Goal: Transaction & Acquisition: Purchase product/service

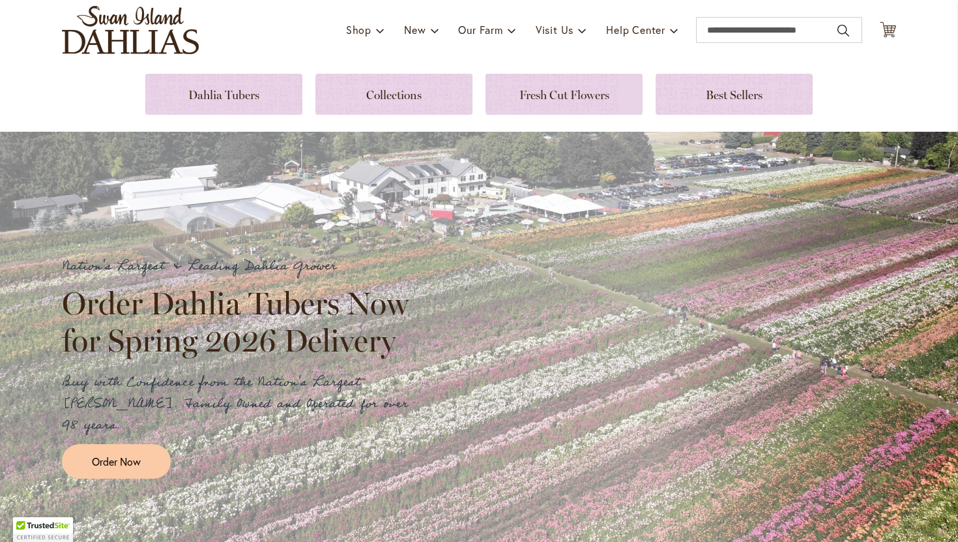
scroll to position [89, 0]
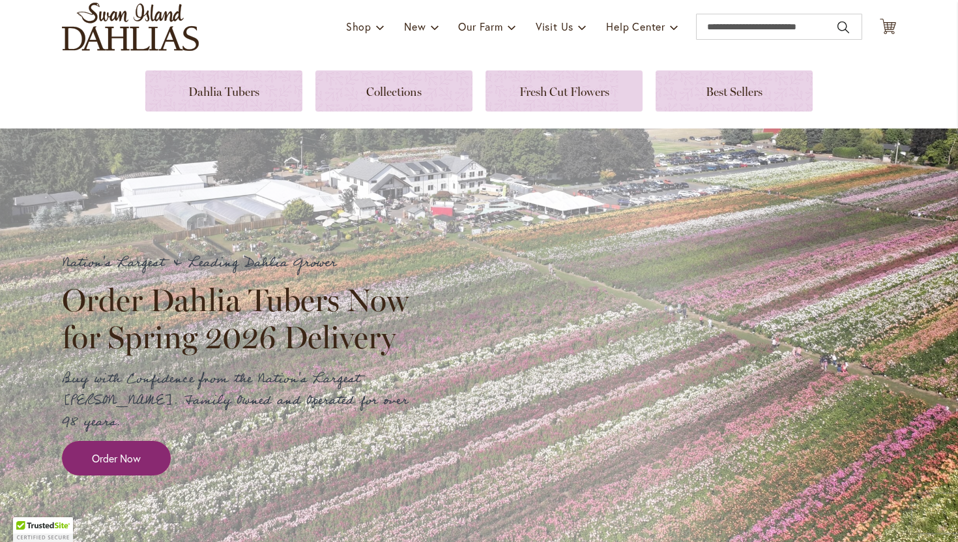
click at [149, 441] on link "Order Now" at bounding box center [116, 458] width 109 height 35
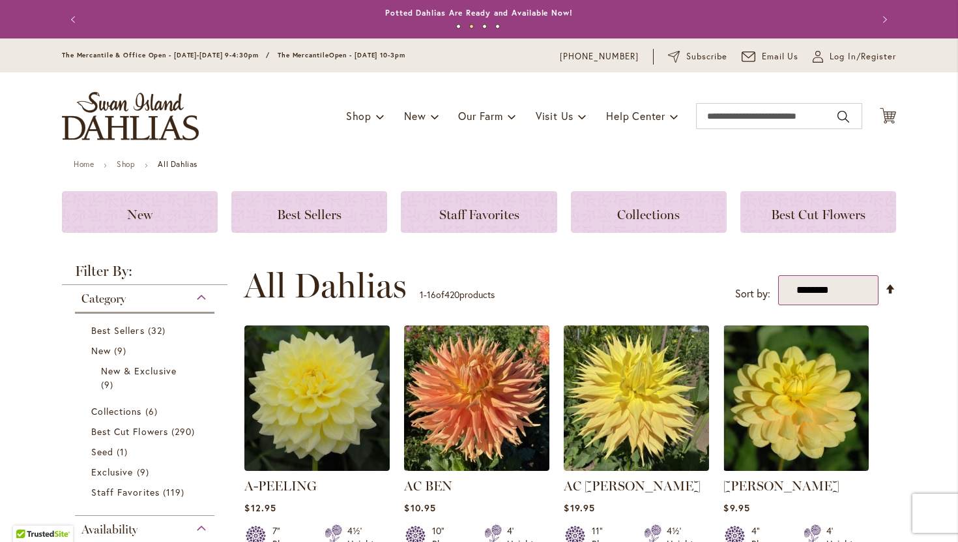
click at [856, 295] on select "**********" at bounding box center [828, 290] width 101 height 31
click at [778, 275] on select "**********" at bounding box center [828, 290] width 101 height 31
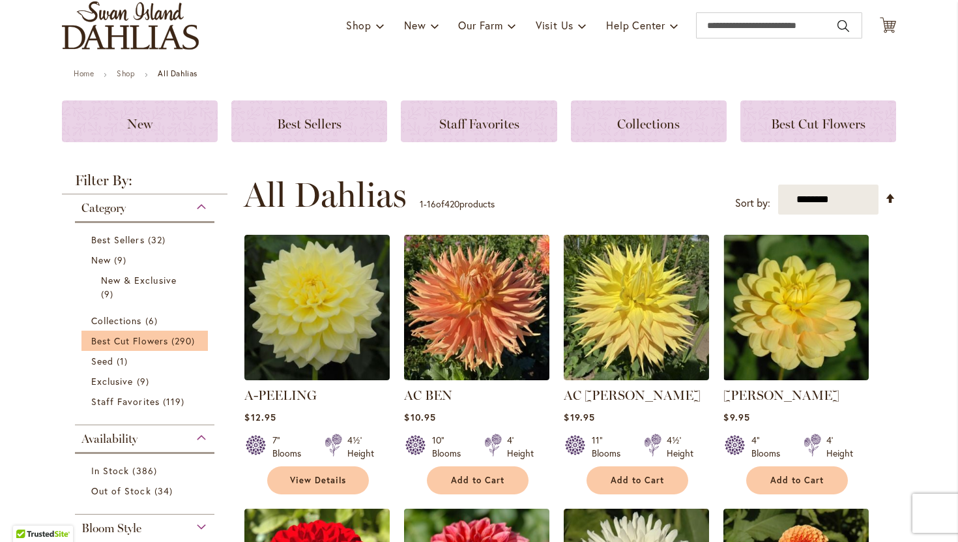
scroll to position [93, 0]
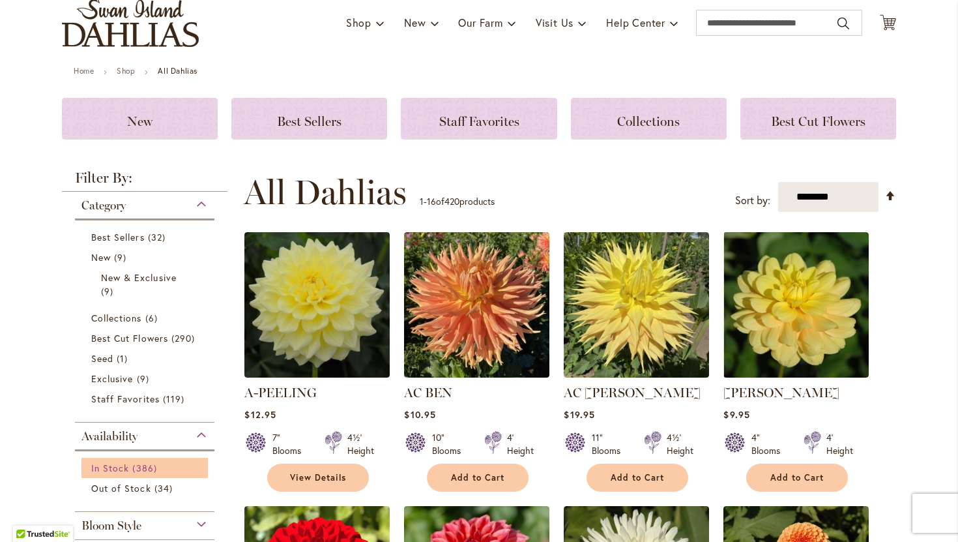
click at [142, 465] on span "386 items" at bounding box center [145, 468] width 27 height 14
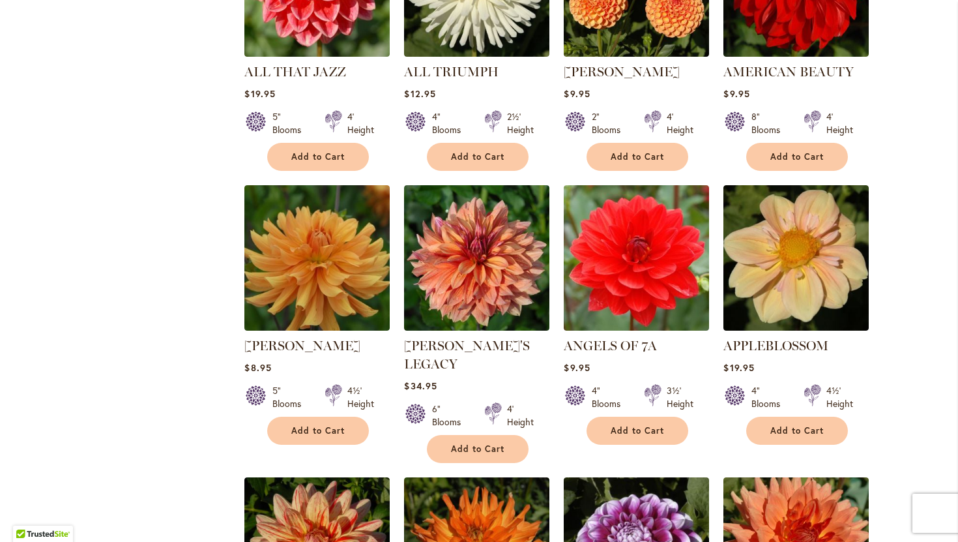
scroll to position [661, 0]
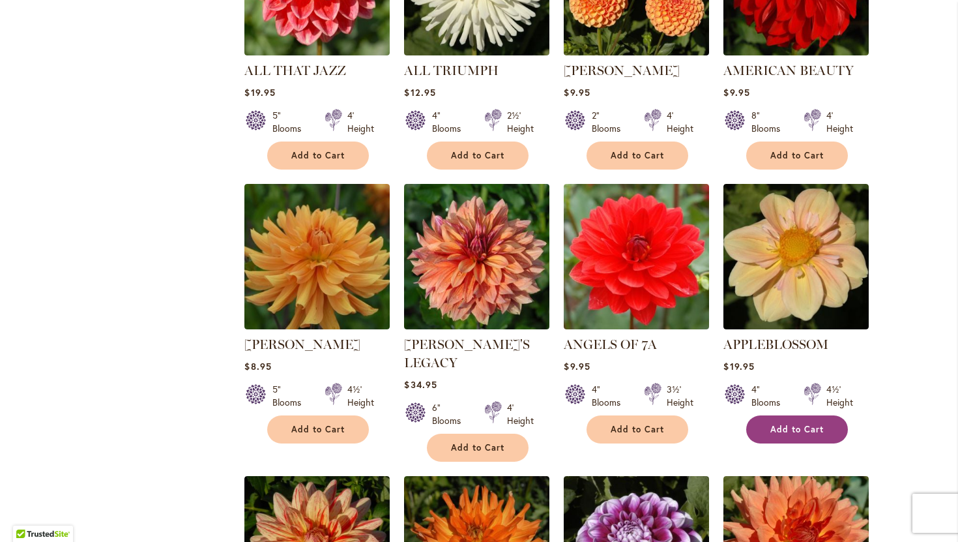
click at [771, 424] on span "Add to Cart" at bounding box center [796, 429] width 53 height 11
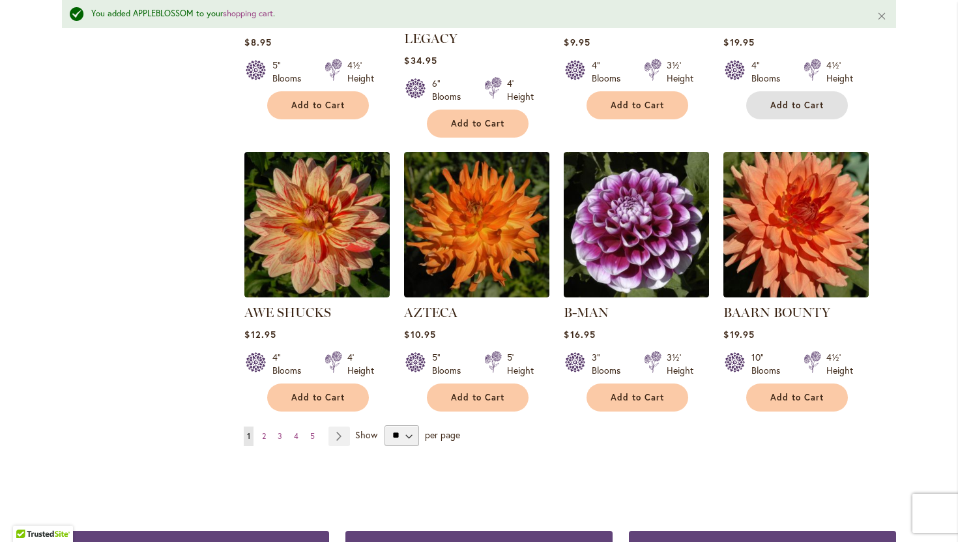
scroll to position [1021, 0]
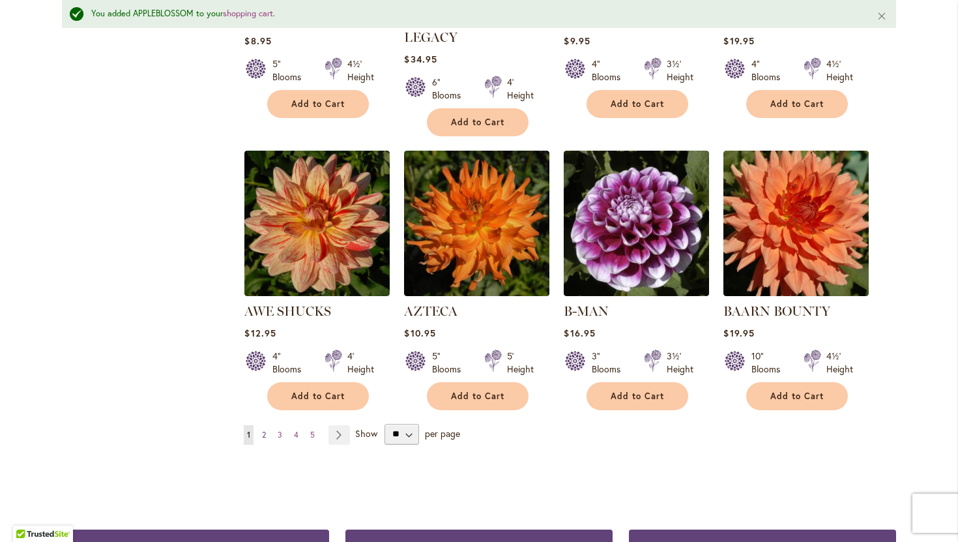
click at [265, 425] on link "Page 2" at bounding box center [264, 435] width 10 height 20
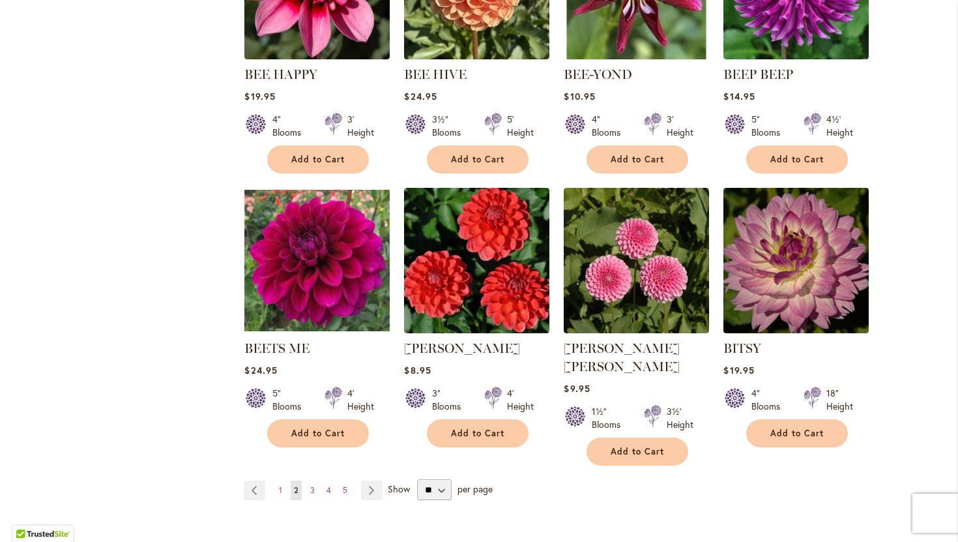
scroll to position [936, 0]
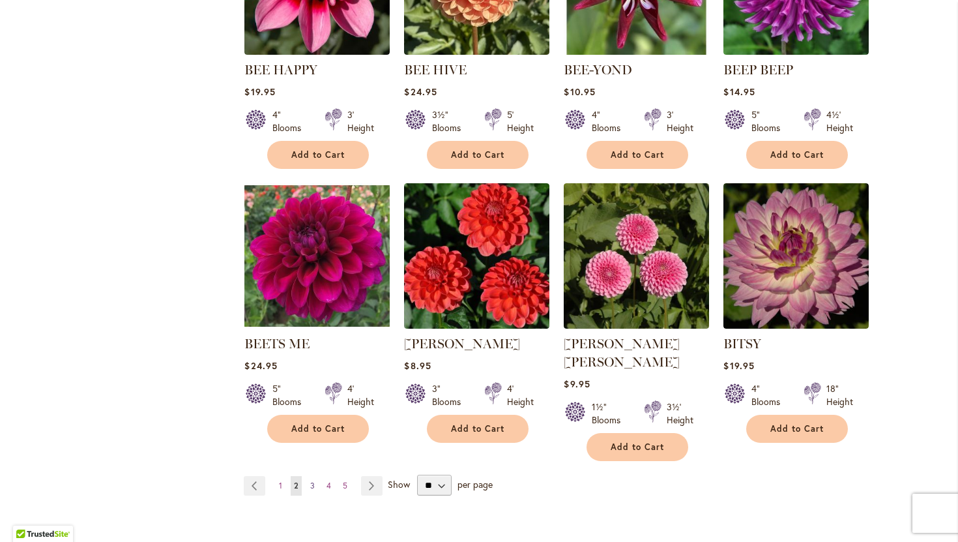
click at [315, 476] on link "Page 3" at bounding box center [312, 486] width 11 height 20
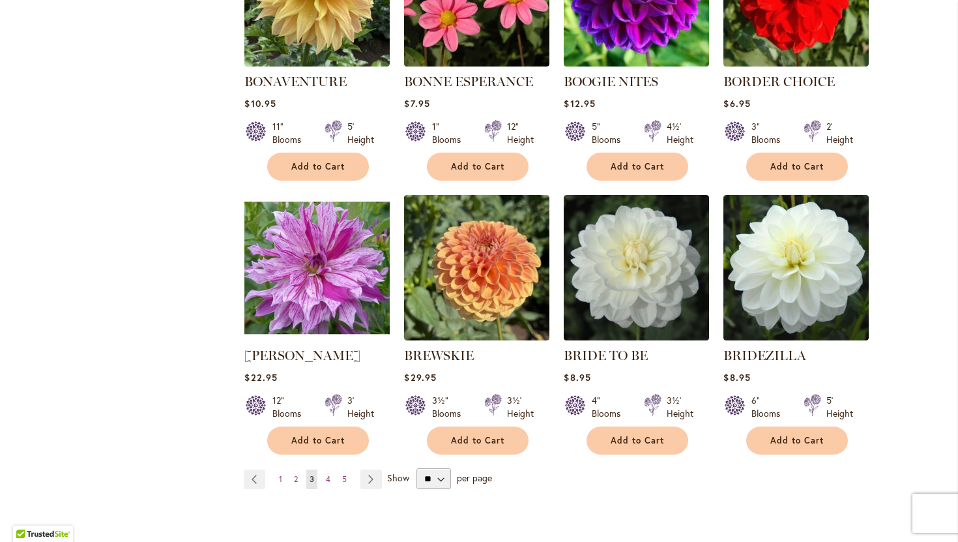
scroll to position [929, 0]
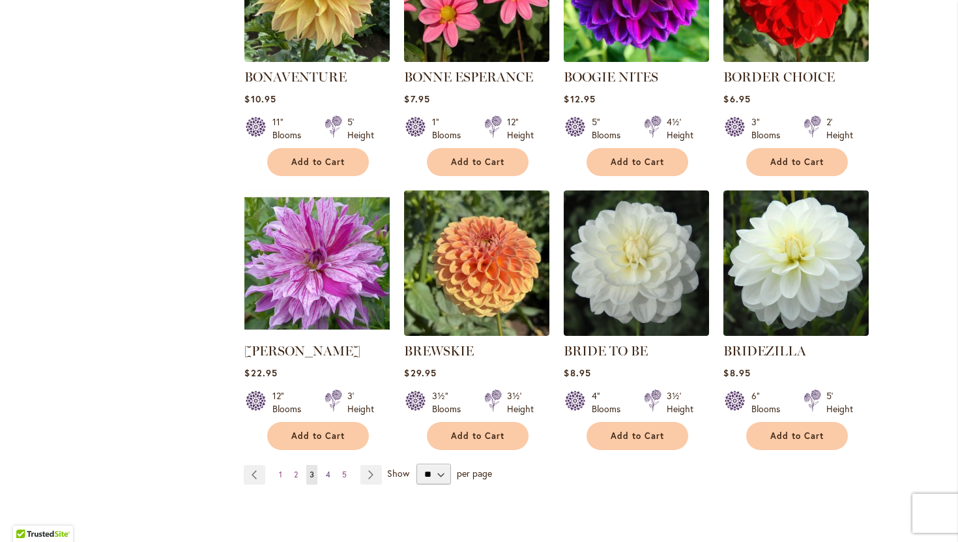
click at [328, 472] on span "4" at bounding box center [328, 474] width 5 height 10
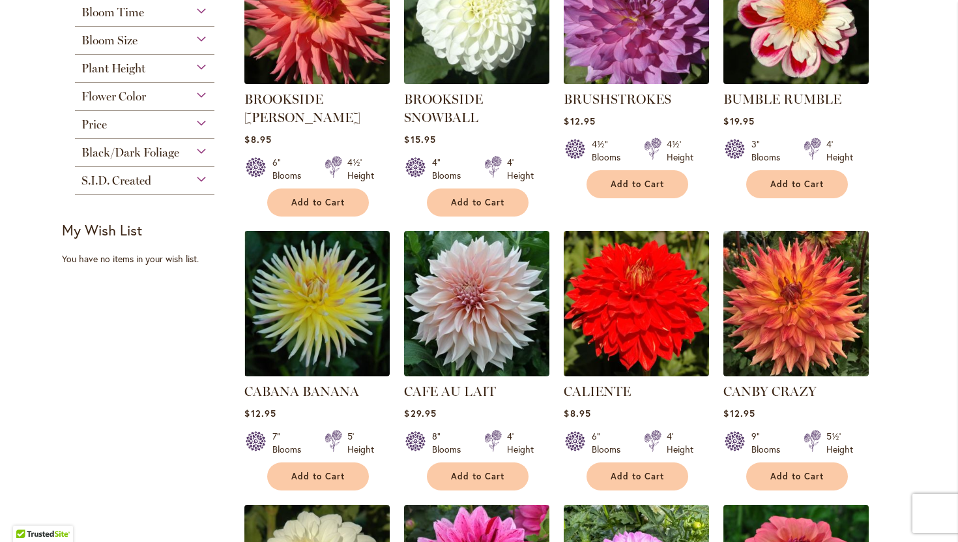
scroll to position [365, 0]
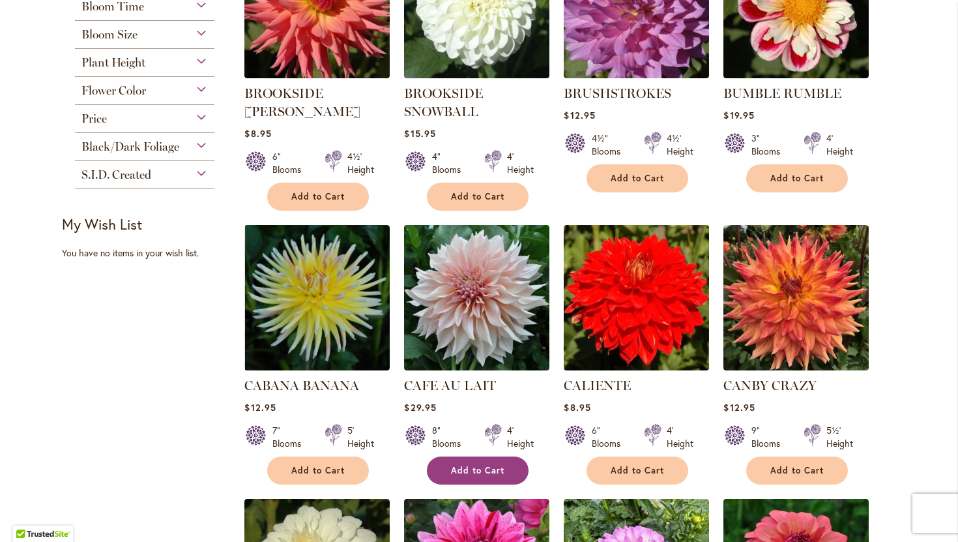
click at [461, 468] on span "Add to Cart" at bounding box center [477, 470] width 53 height 11
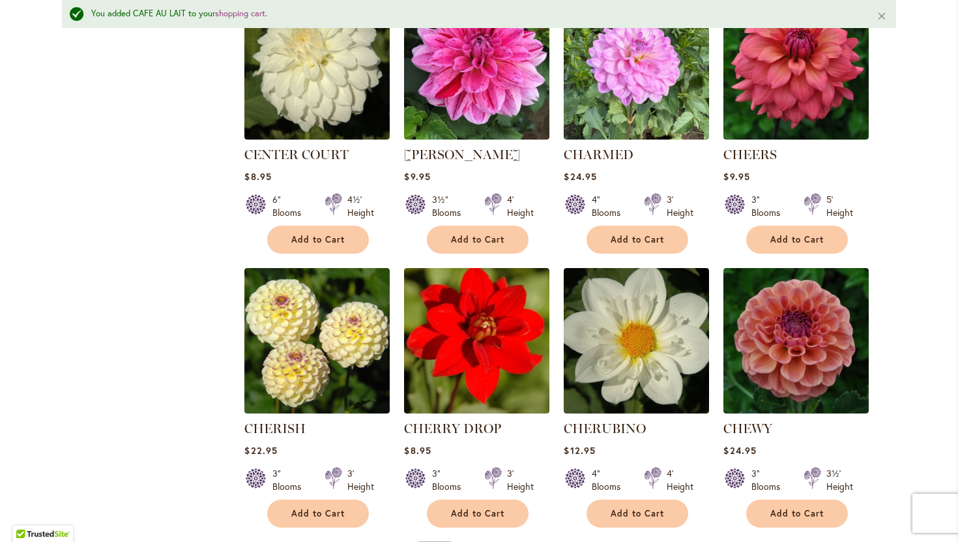
scroll to position [907, 0]
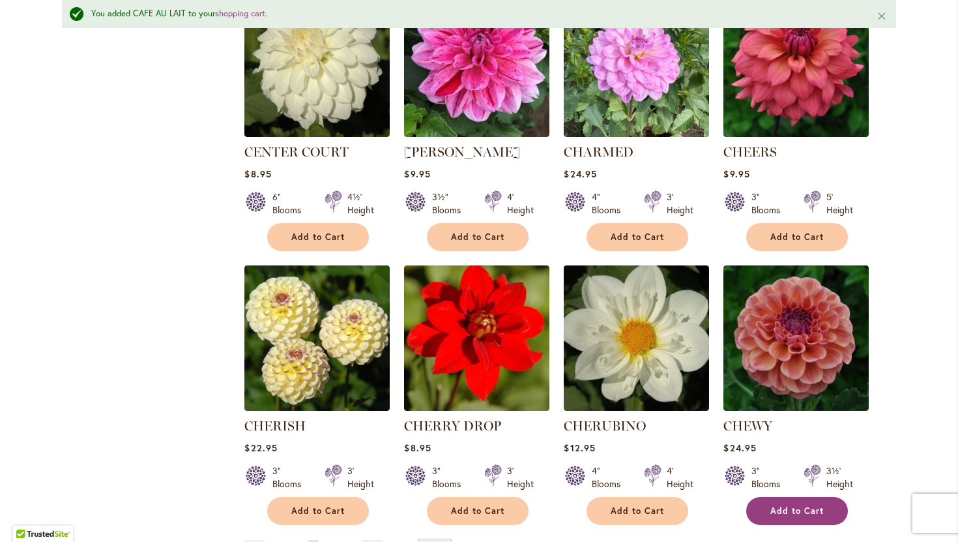
click at [774, 505] on span "Add to Cart" at bounding box center [796, 510] width 53 height 11
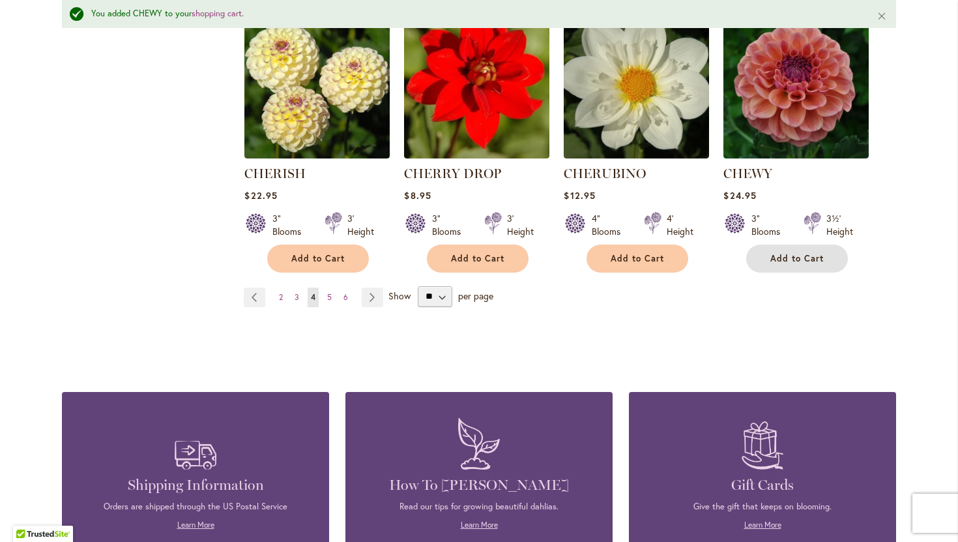
scroll to position [1166, 0]
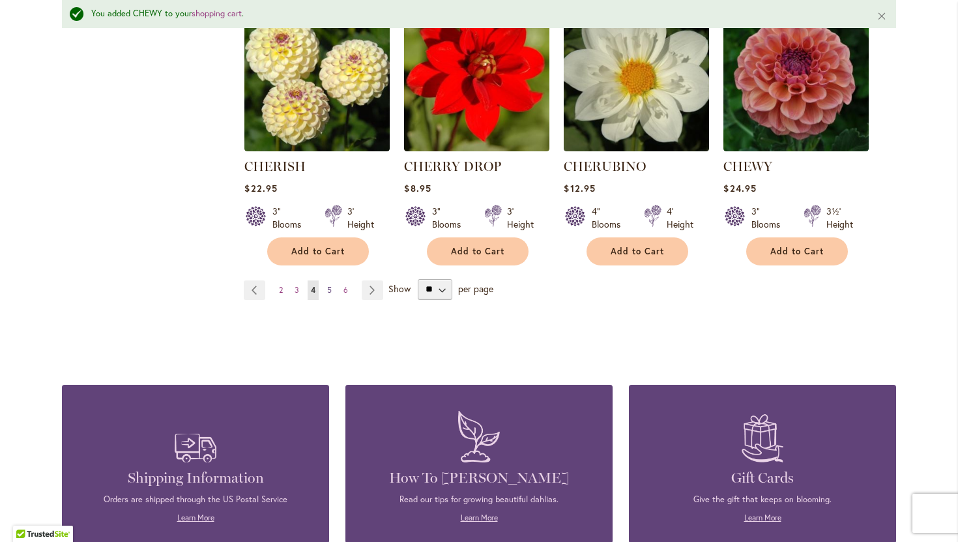
click at [328, 288] on span "5" at bounding box center [329, 290] width 5 height 10
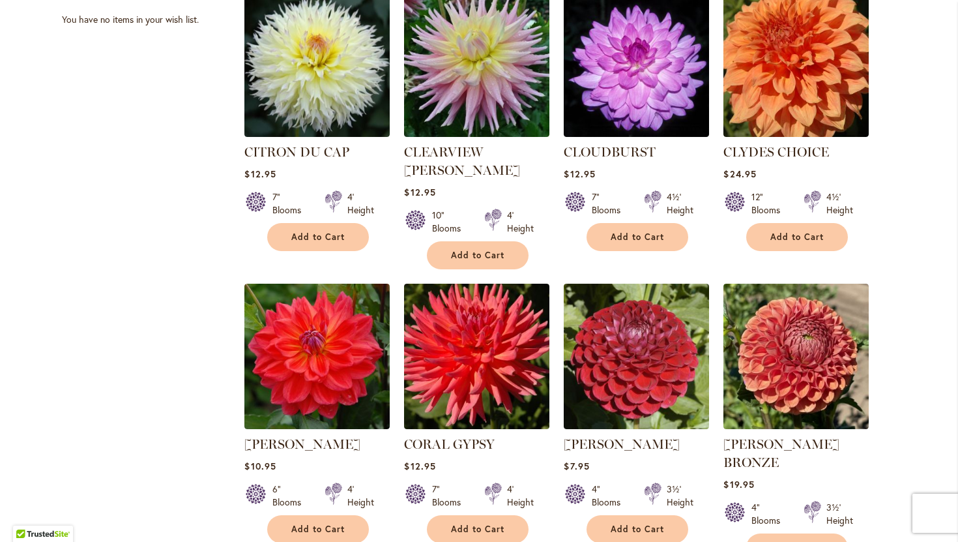
scroll to position [600, 0]
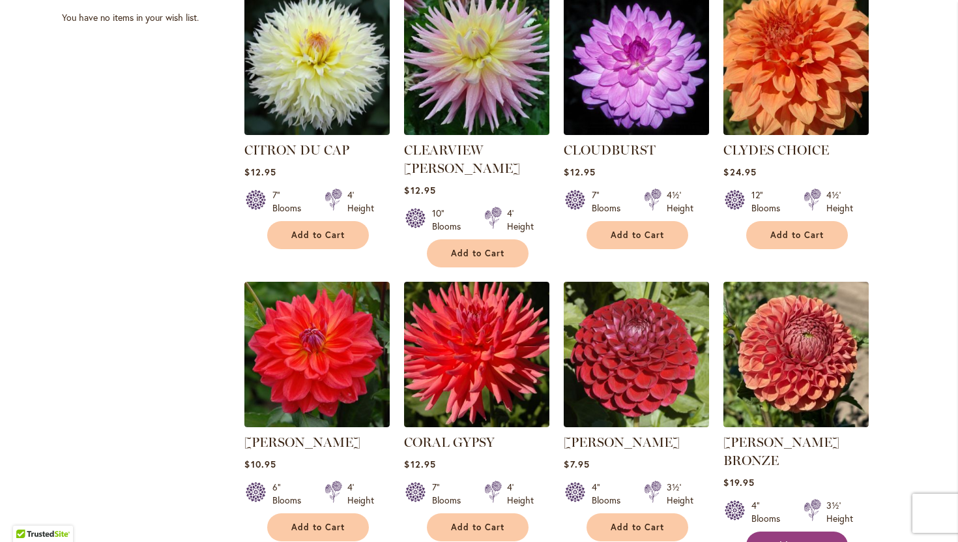
click at [767, 531] on button "Add to Cart" at bounding box center [797, 545] width 102 height 28
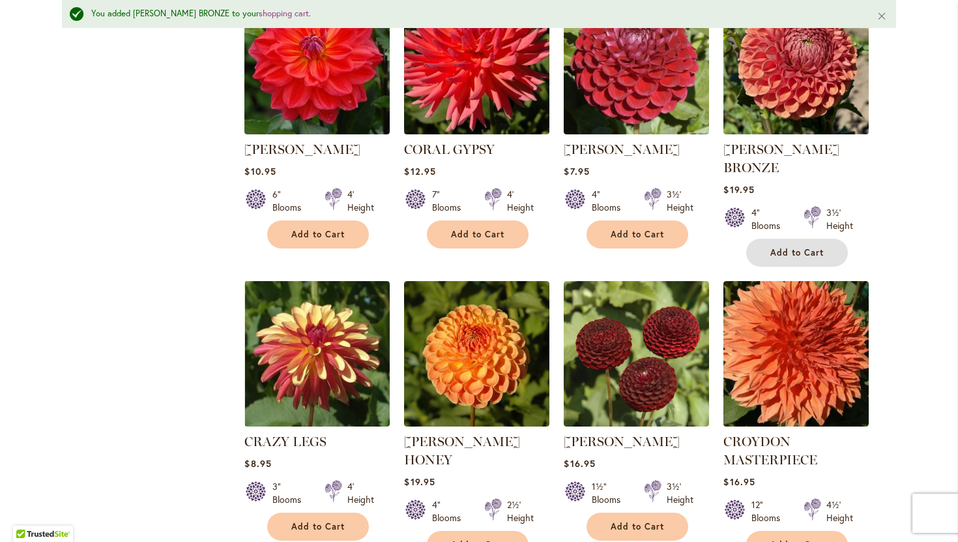
scroll to position [930, 0]
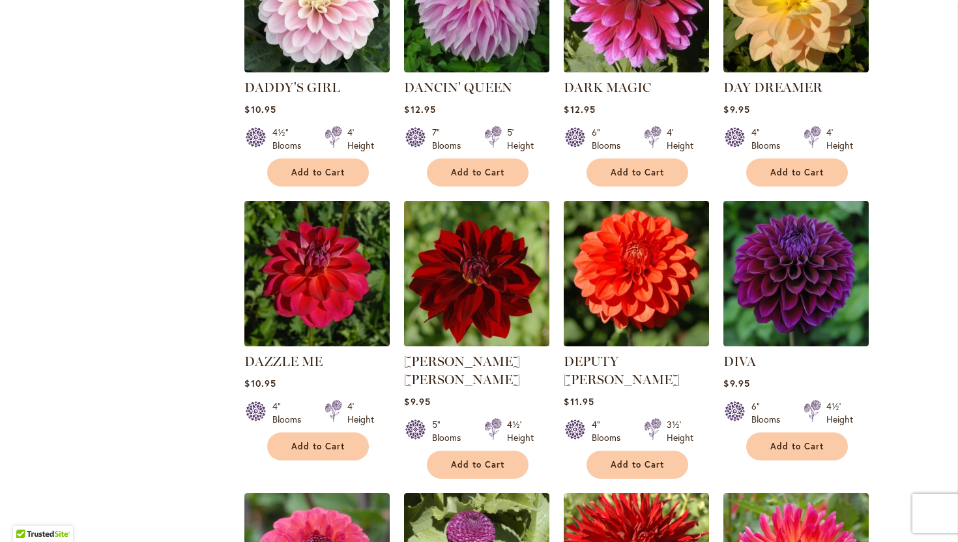
scroll to position [672, 0]
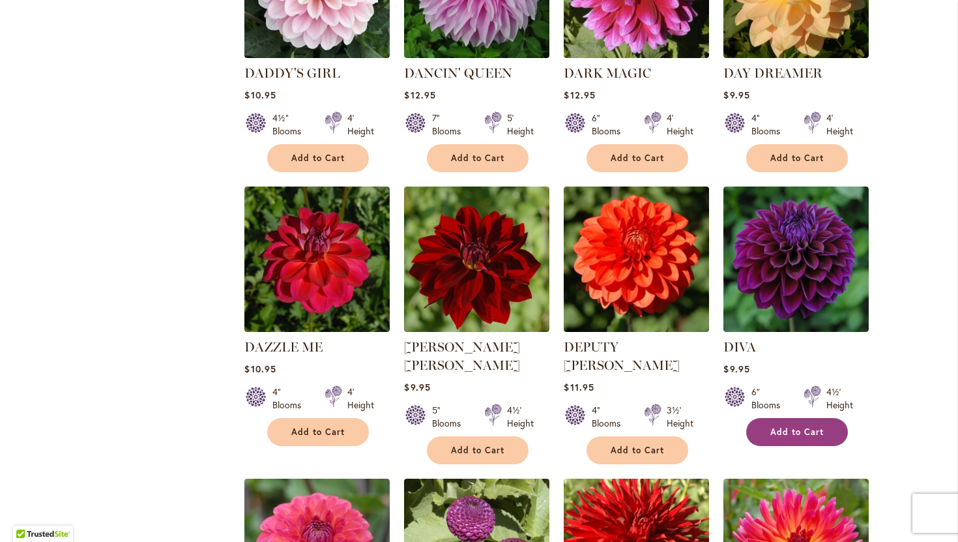
click at [766, 429] on button "Add to Cart" at bounding box center [797, 432] width 102 height 28
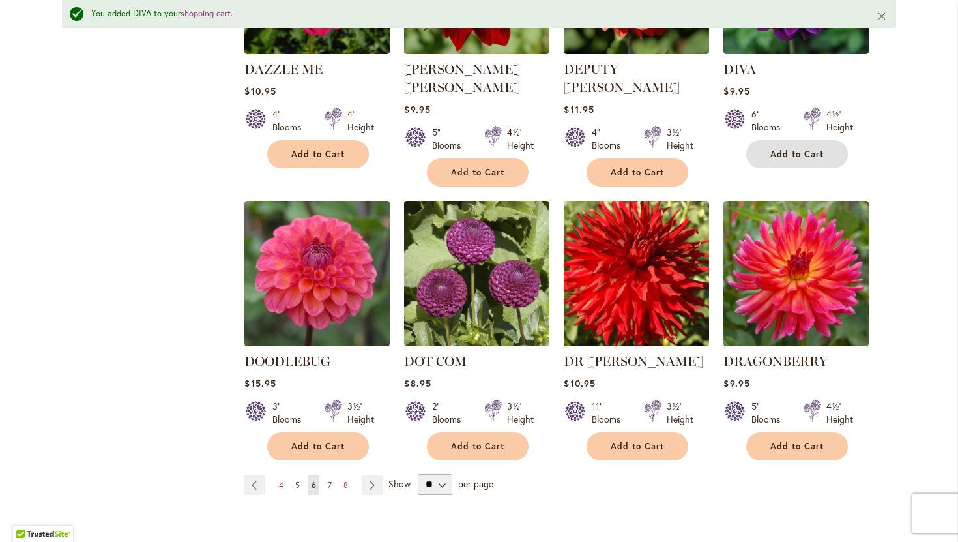
scroll to position [987, 0]
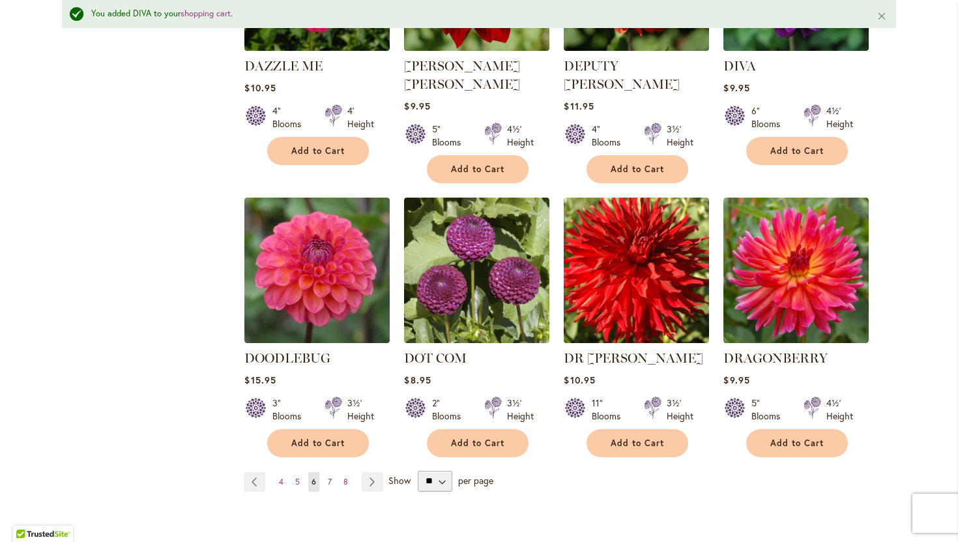
click at [330, 476] on span "7" at bounding box center [330, 481] width 4 height 10
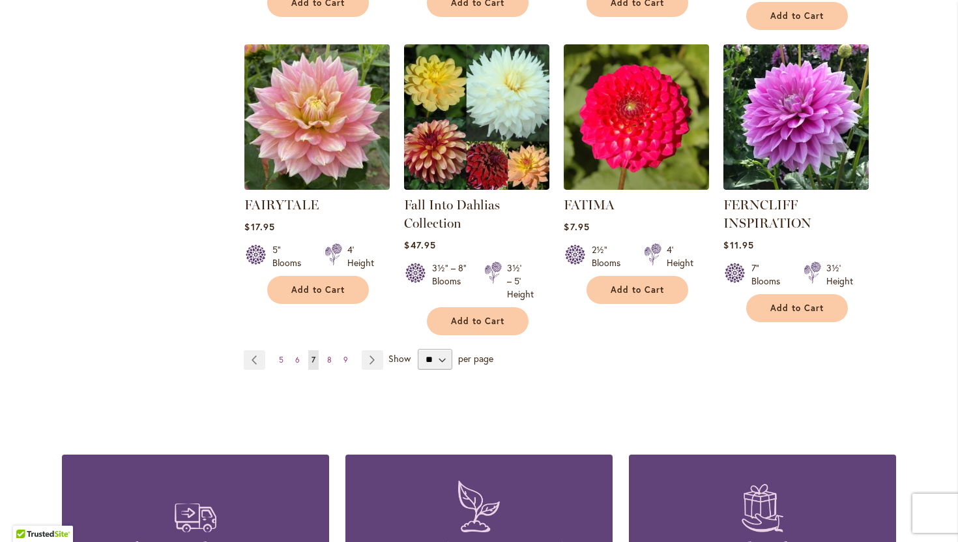
scroll to position [1097, 0]
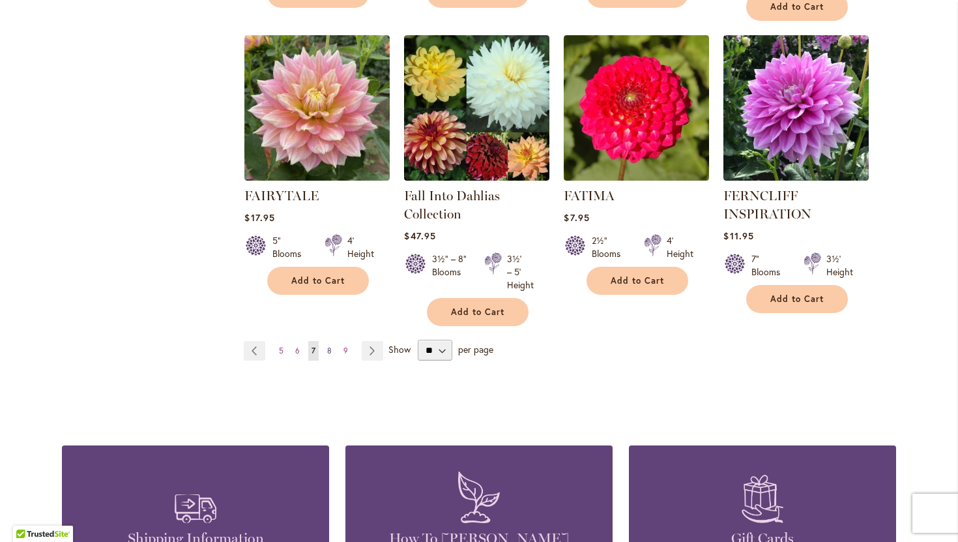
click at [331, 345] on span "8" at bounding box center [329, 350] width 5 height 10
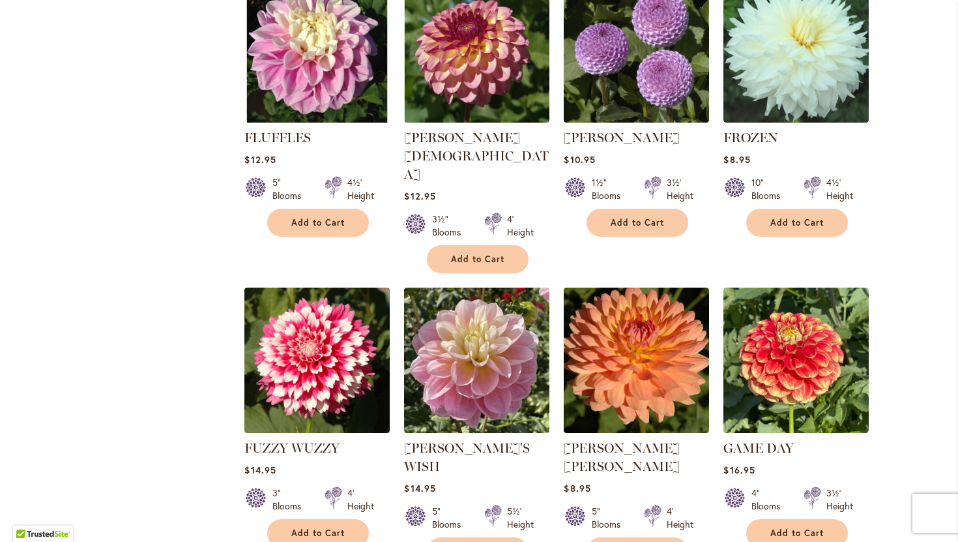
scroll to position [869, 0]
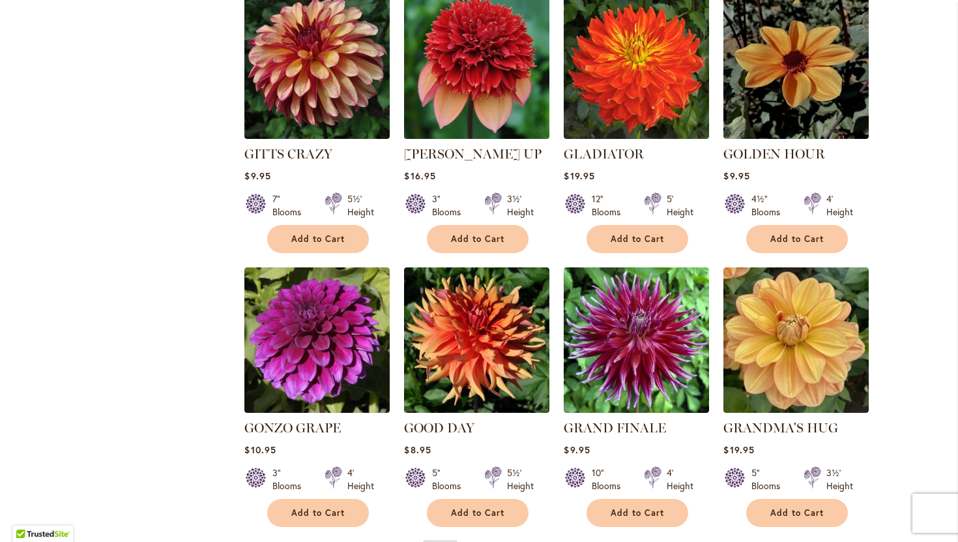
scroll to position [890, 0]
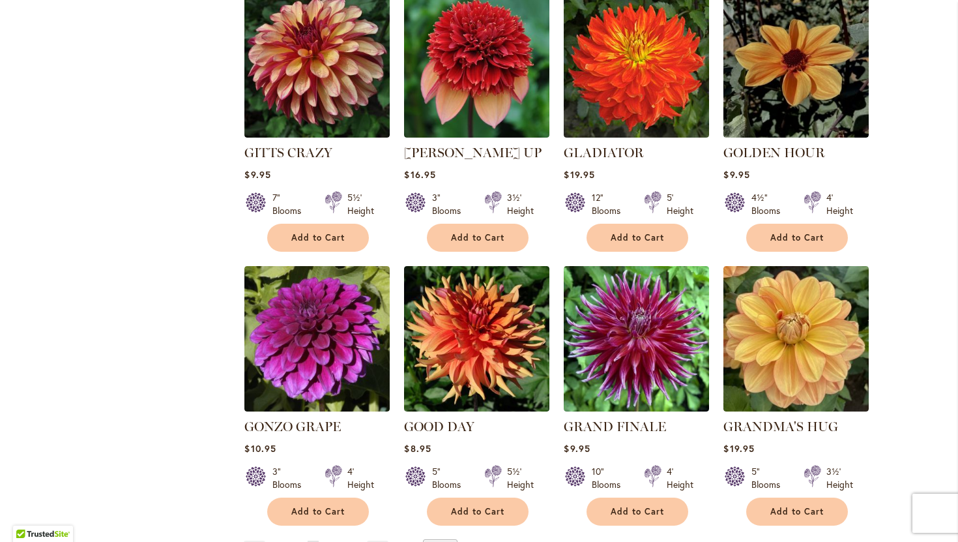
click at [328, 541] on span "10" at bounding box center [331, 550] width 8 height 10
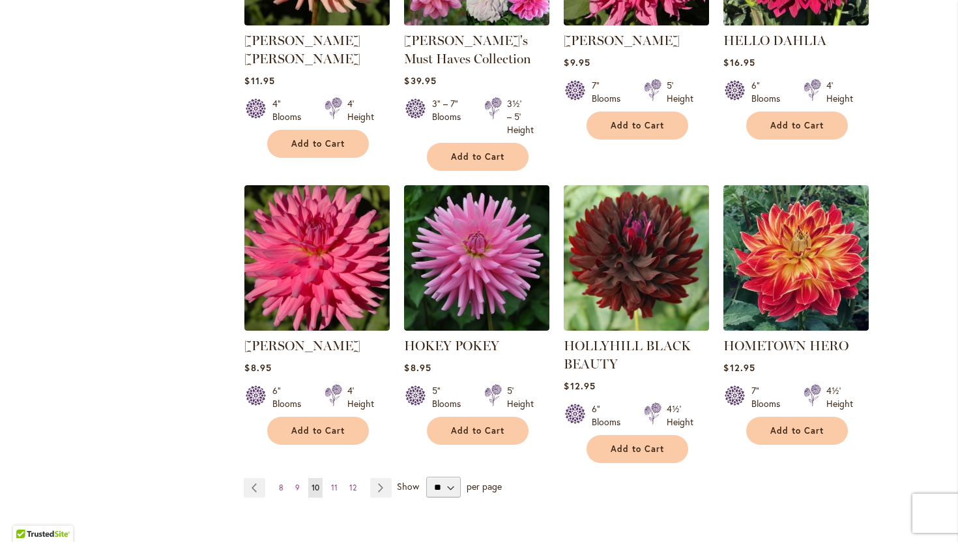
scroll to position [986, 0]
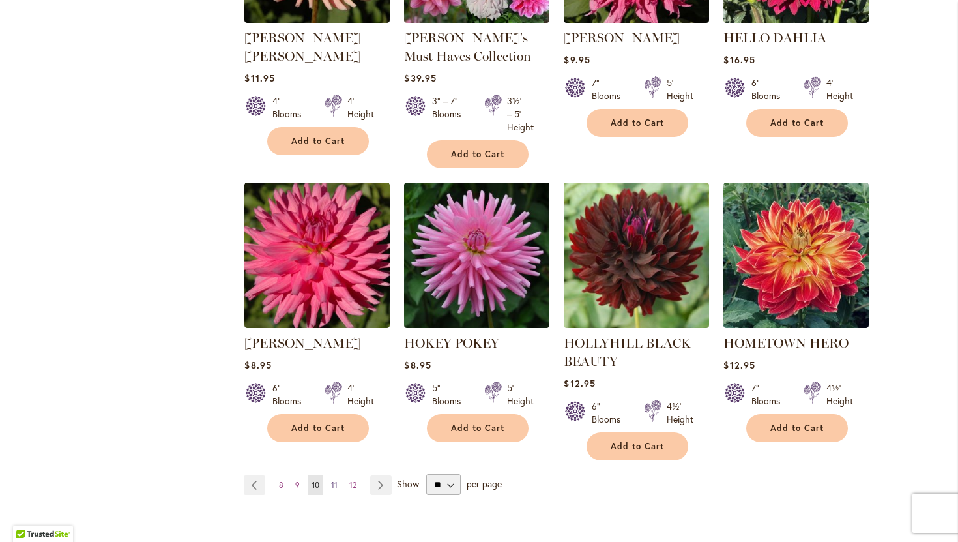
click at [336, 482] on span "11" at bounding box center [334, 485] width 7 height 10
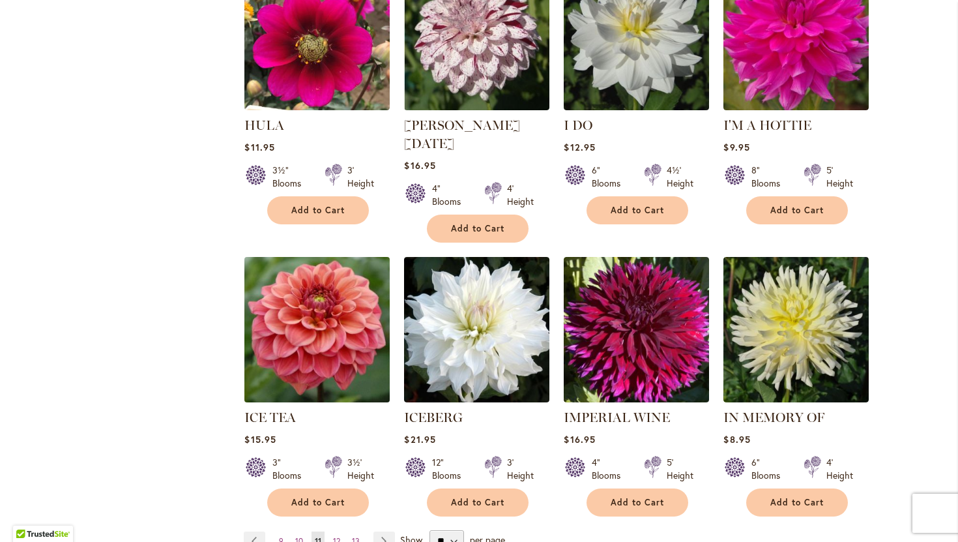
scroll to position [891, 0]
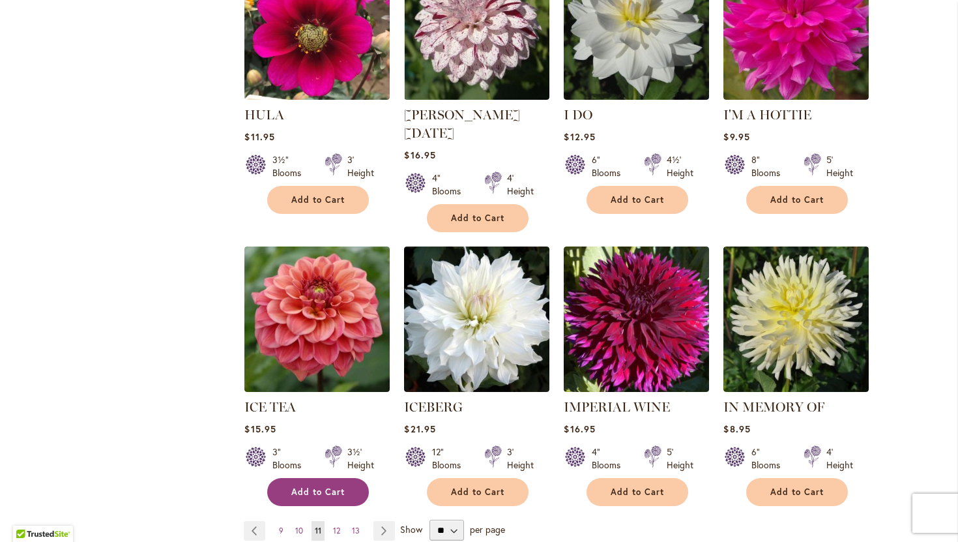
click at [328, 486] on span "Add to Cart" at bounding box center [317, 491] width 53 height 11
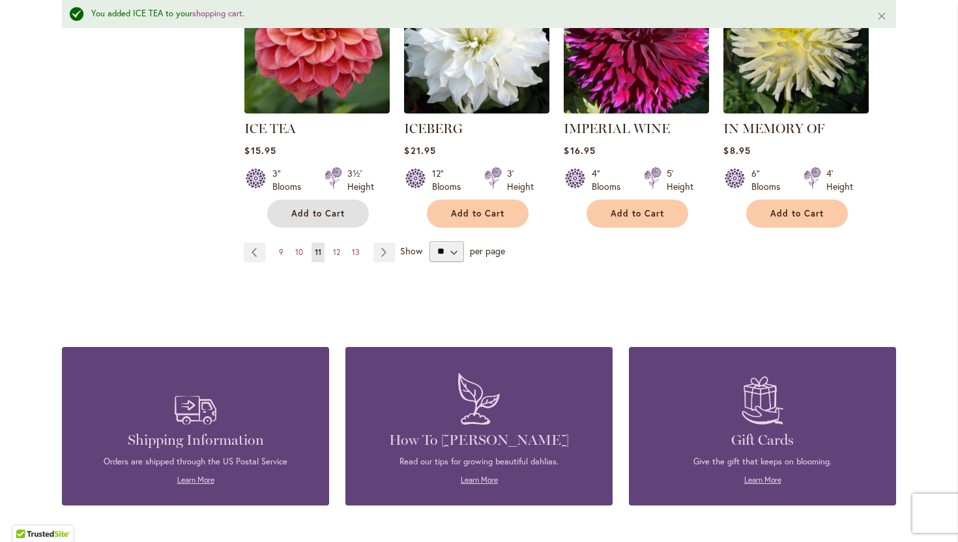
scroll to position [1185, 0]
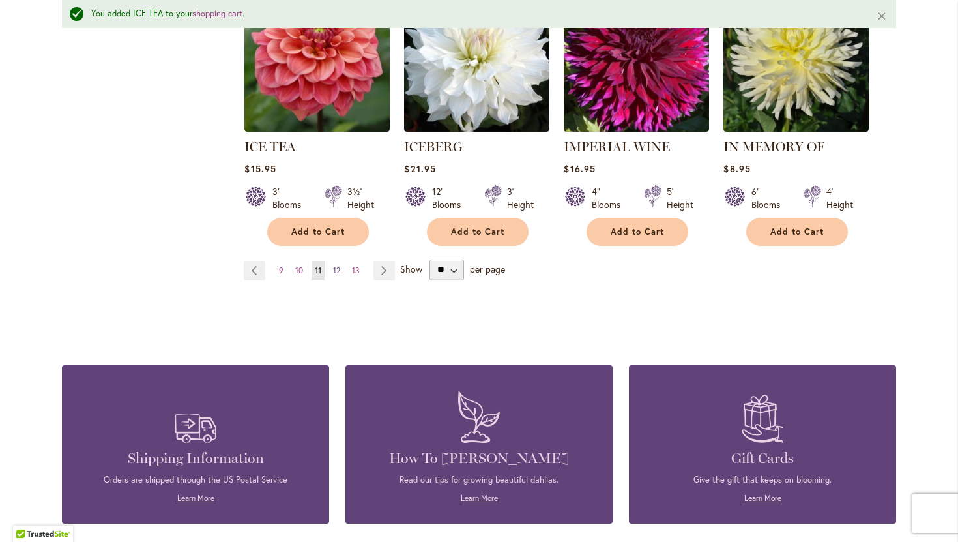
click at [338, 265] on span "12" at bounding box center [336, 270] width 7 height 10
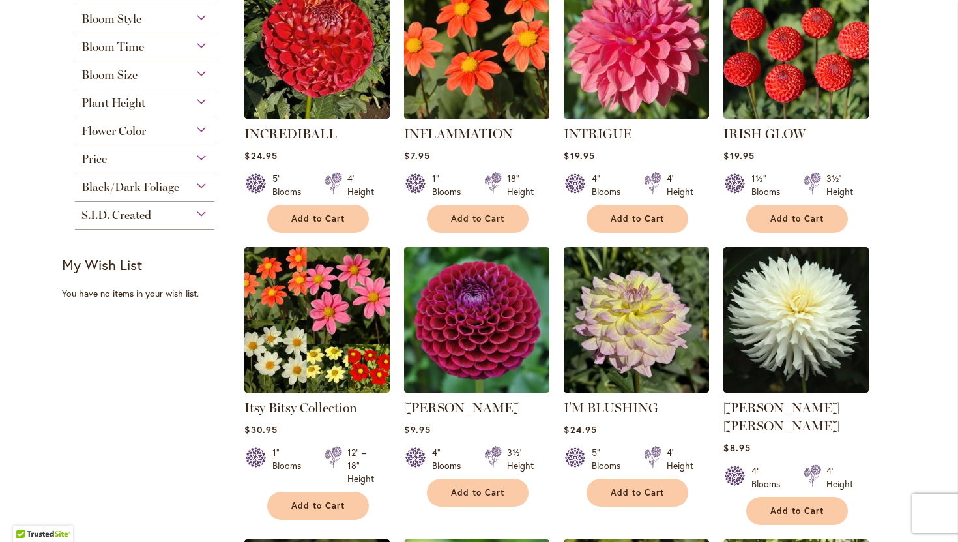
scroll to position [326, 0]
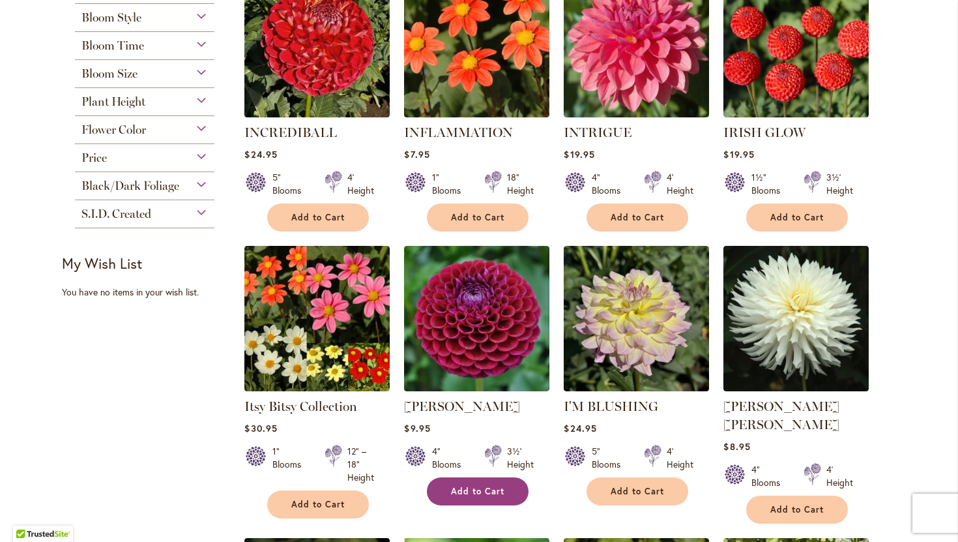
click at [459, 490] on span "Add to Cart" at bounding box center [477, 491] width 53 height 11
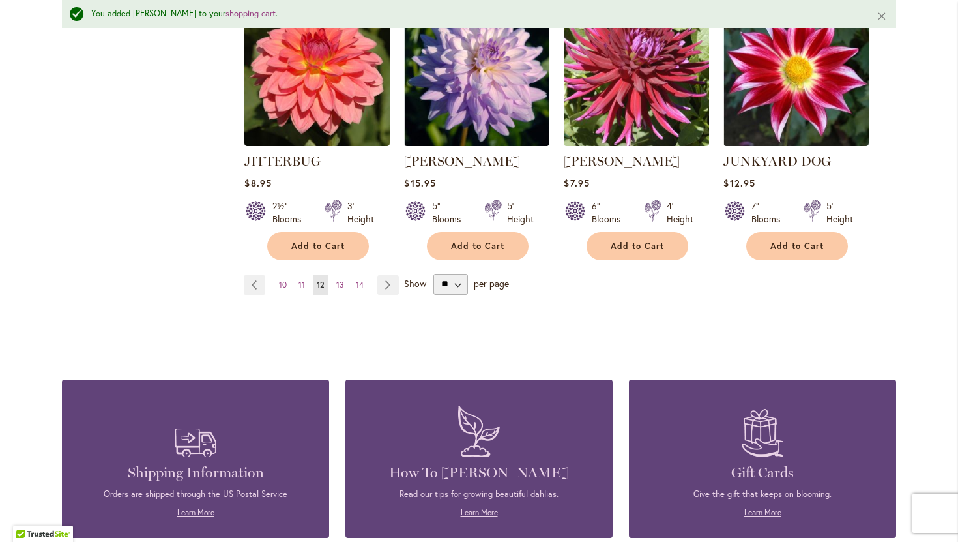
scroll to position [1204, 0]
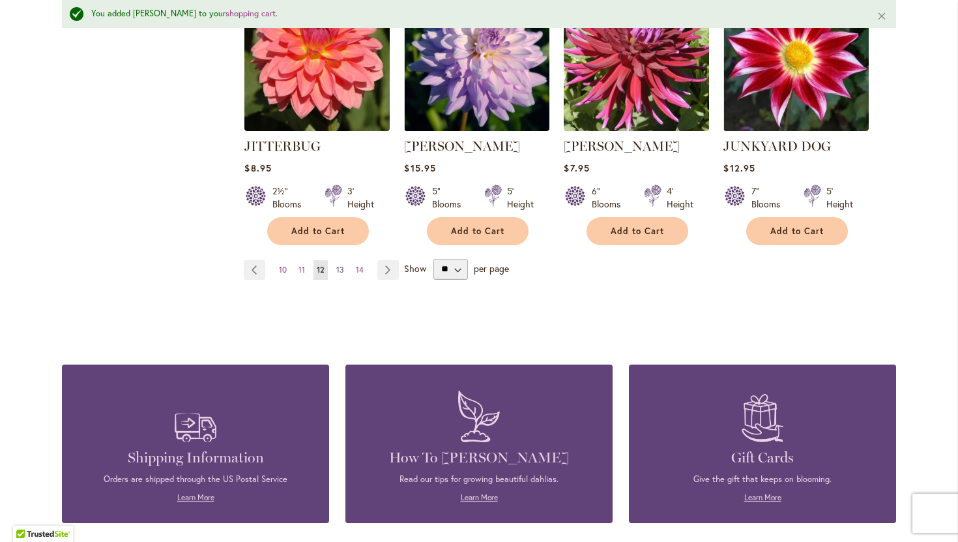
click at [341, 267] on link "Page 13" at bounding box center [340, 270] width 14 height 20
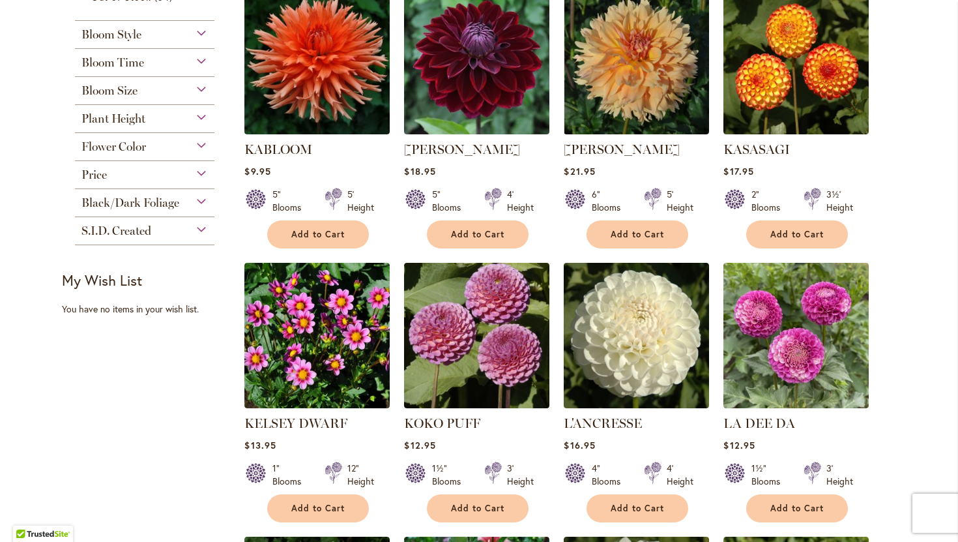
scroll to position [313, 0]
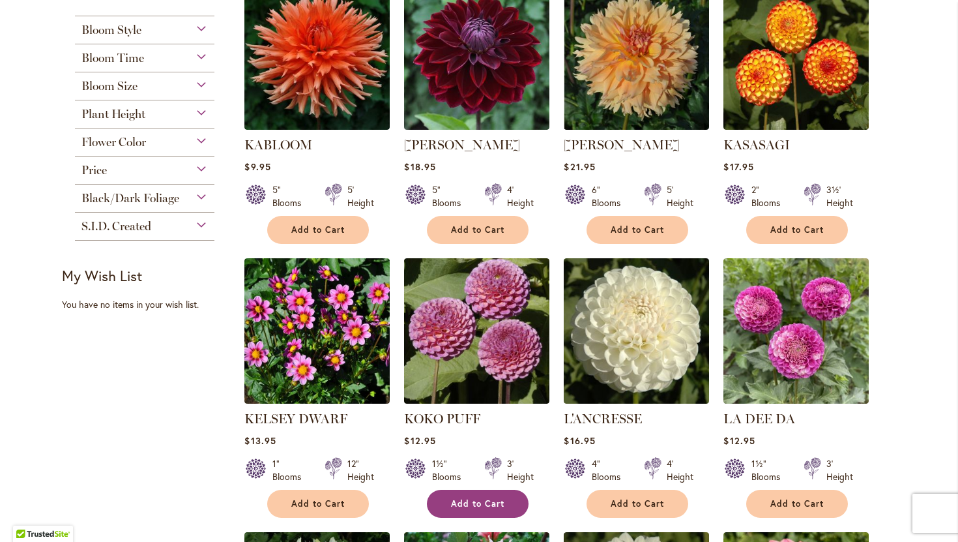
click at [449, 502] on button "Add to Cart" at bounding box center [478, 503] width 102 height 28
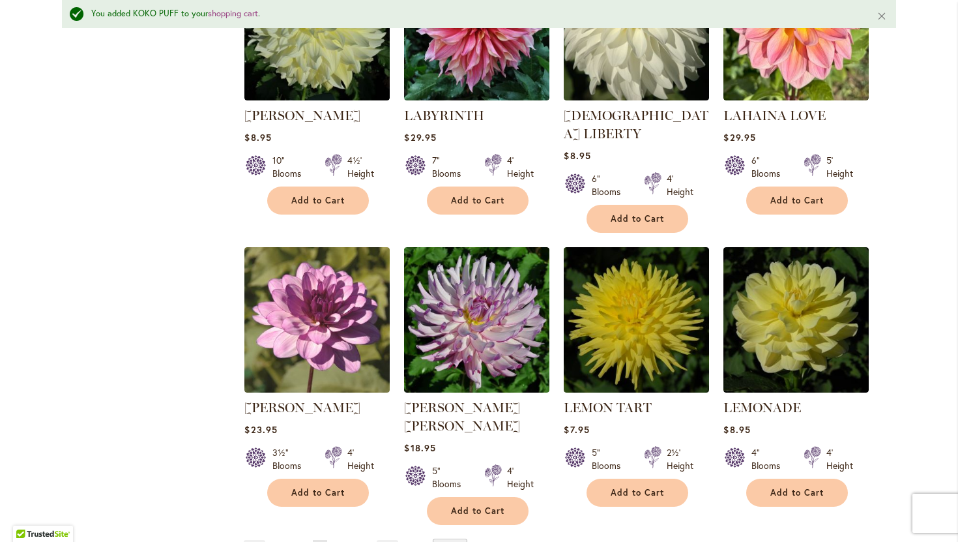
scroll to position [929, 0]
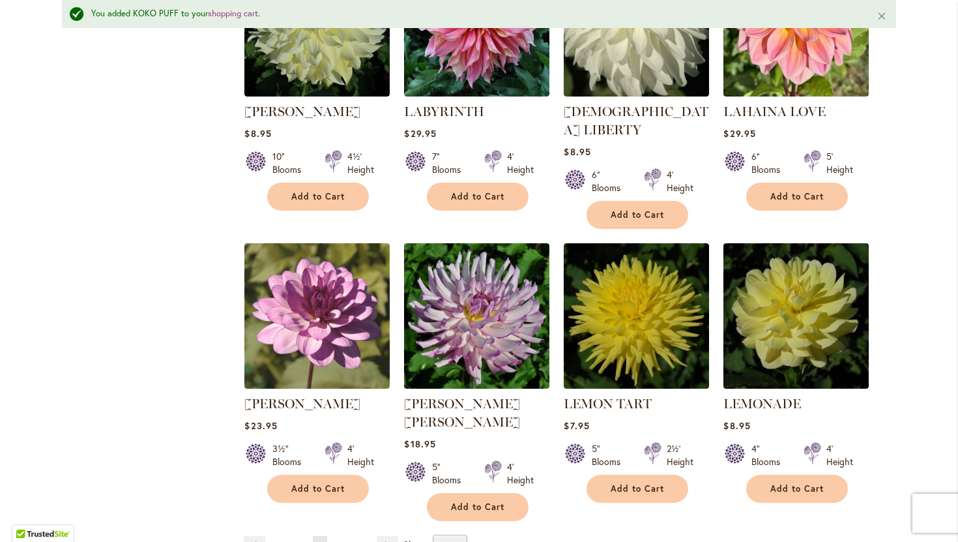
click at [342, 540] on span "14" at bounding box center [340, 545] width 8 height 10
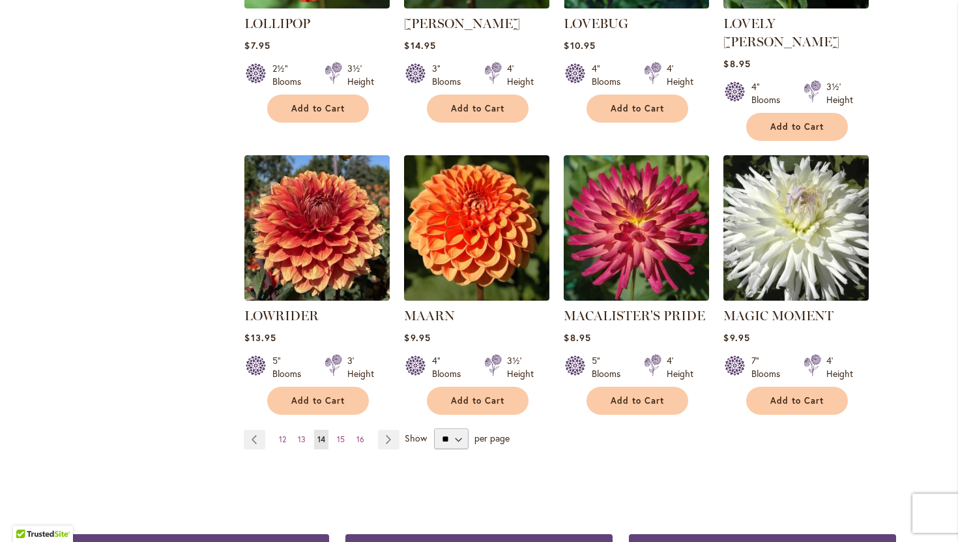
scroll to position [1005, 0]
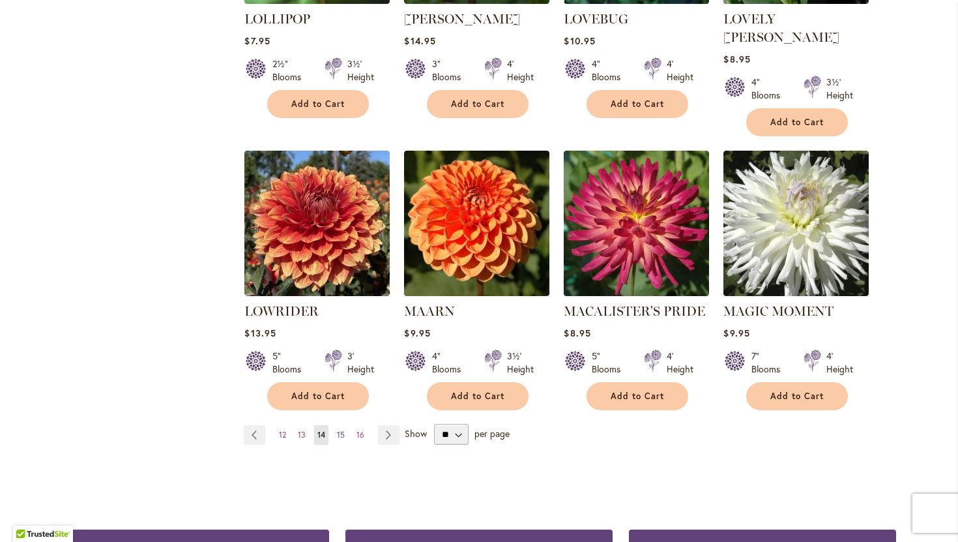
click at [343, 429] on span "15" at bounding box center [341, 434] width 8 height 10
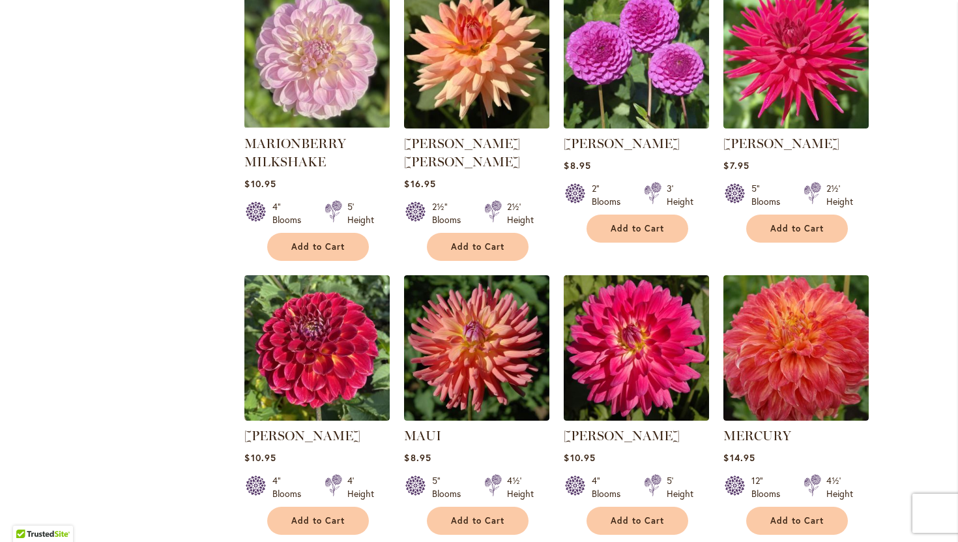
scroll to position [893, 0]
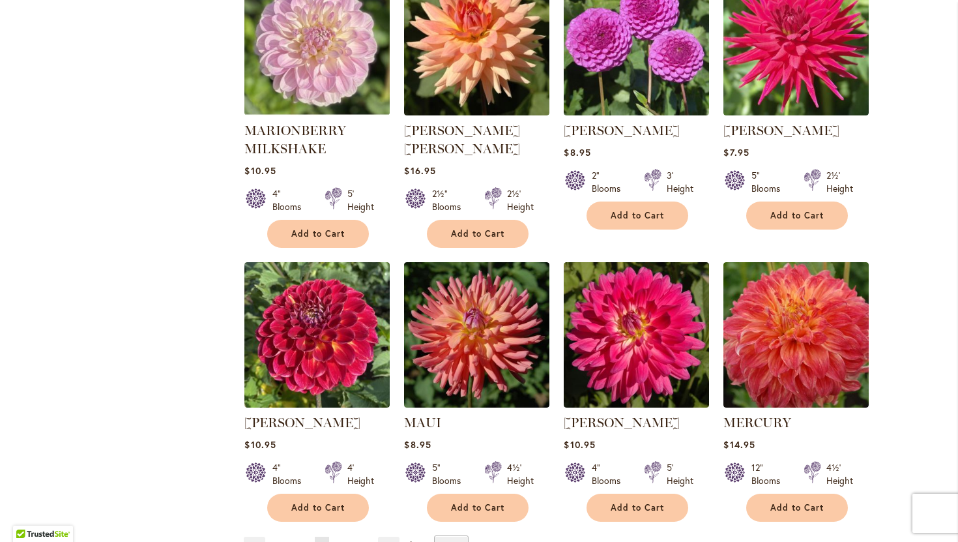
click at [340, 541] on span "16" at bounding box center [342, 546] width 8 height 10
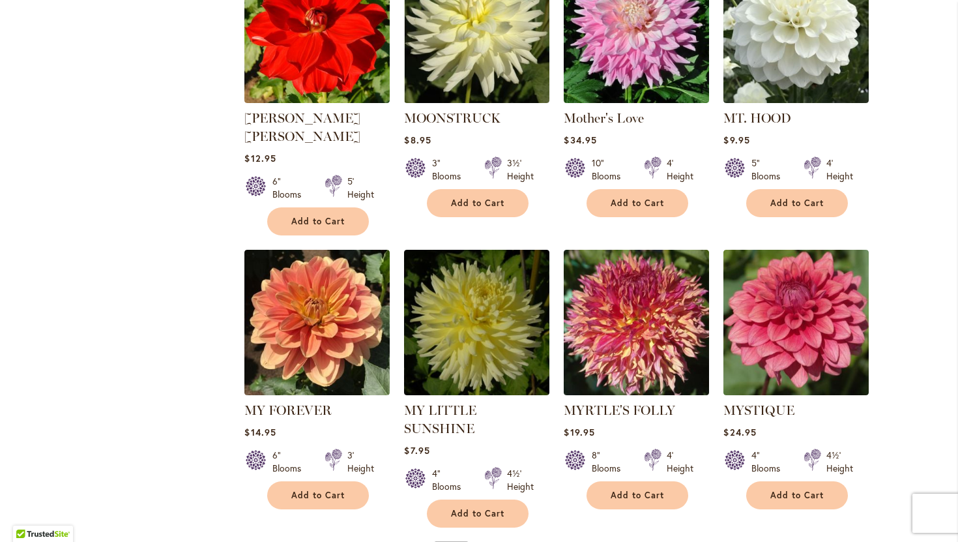
scroll to position [911, 0]
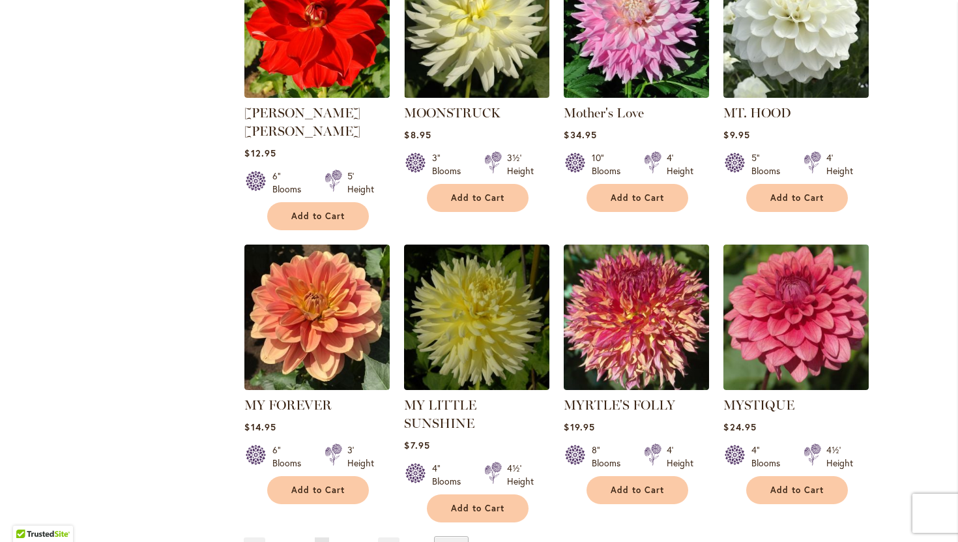
click at [338, 541] on span "17" at bounding box center [341, 547] width 7 height 10
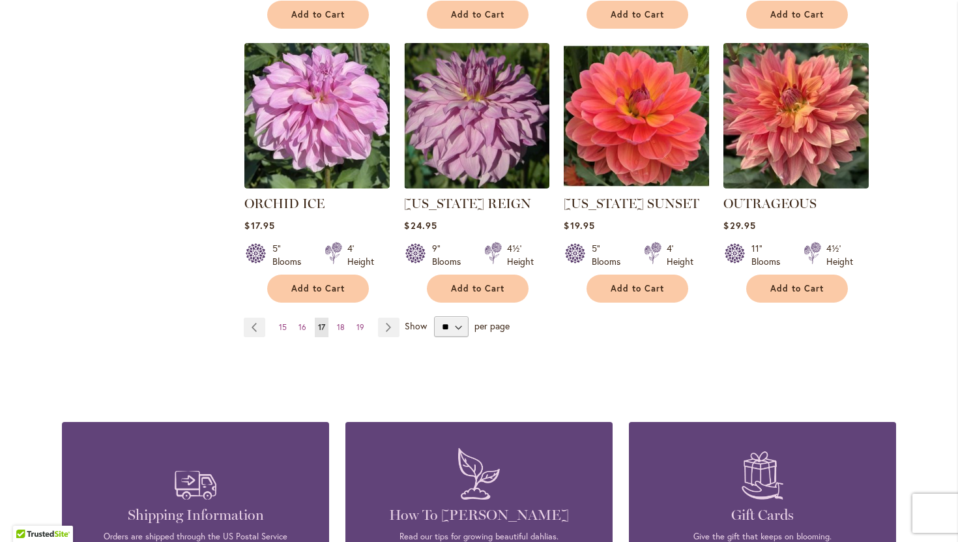
scroll to position [1082, 0]
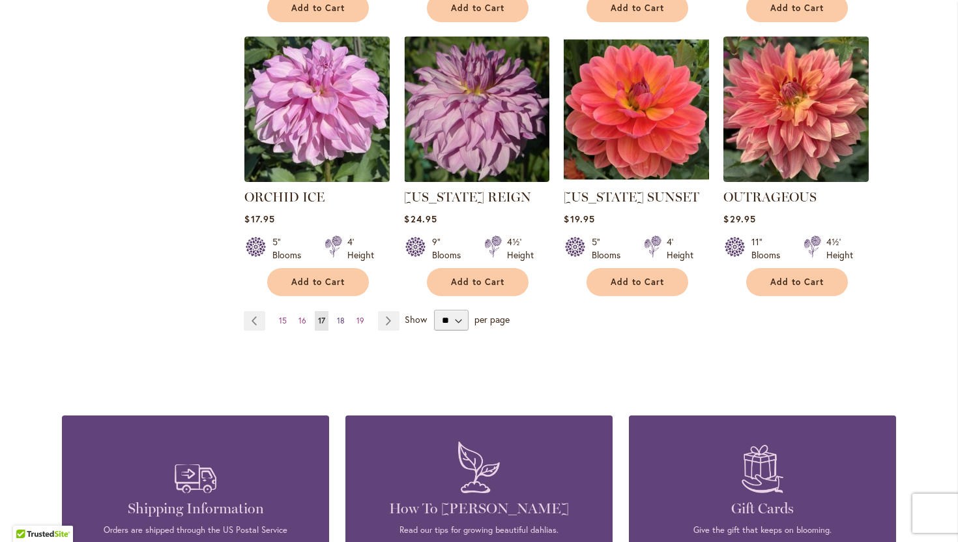
click at [343, 320] on span "18" at bounding box center [341, 320] width 8 height 10
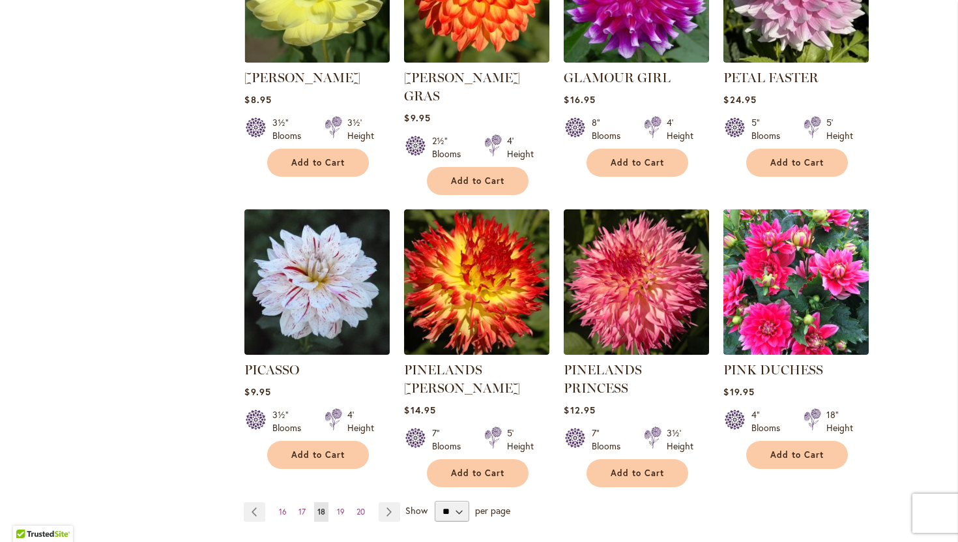
scroll to position [953, 0]
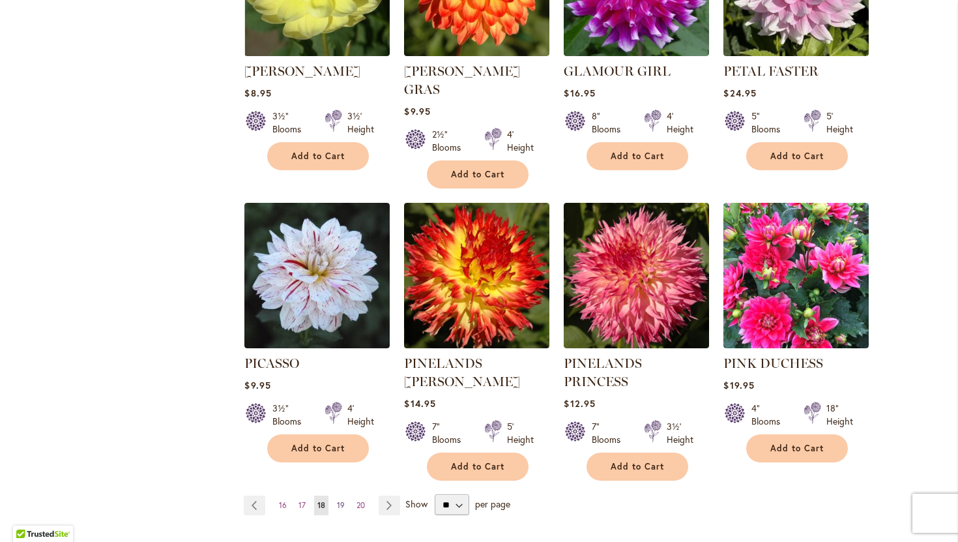
click at [345, 495] on link "Page 19" at bounding box center [341, 505] width 14 height 20
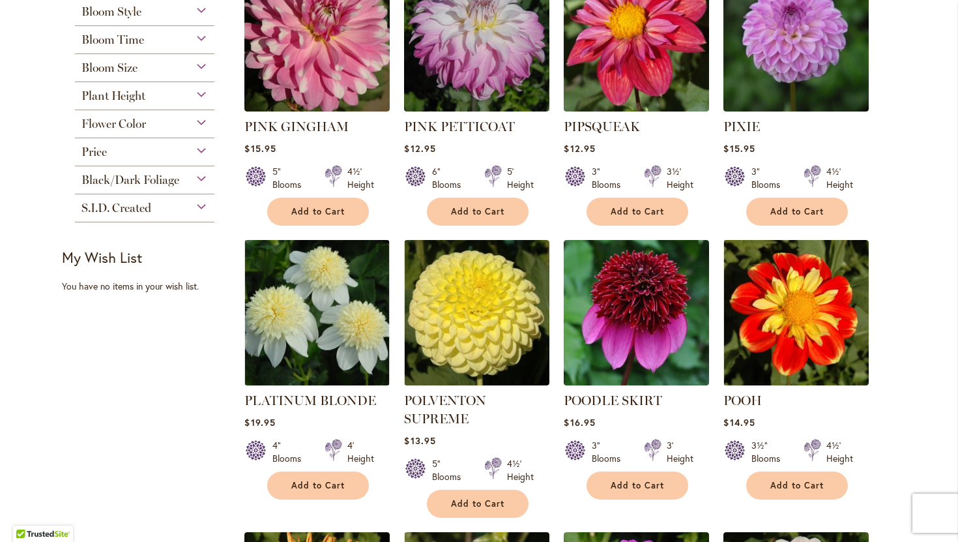
scroll to position [339, 0]
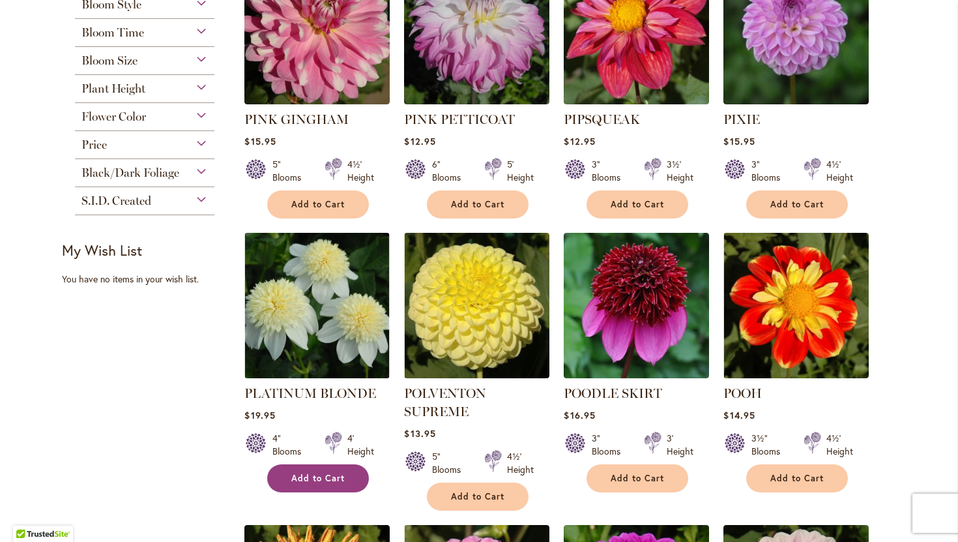
click at [338, 476] on span "Add to Cart" at bounding box center [317, 477] width 53 height 11
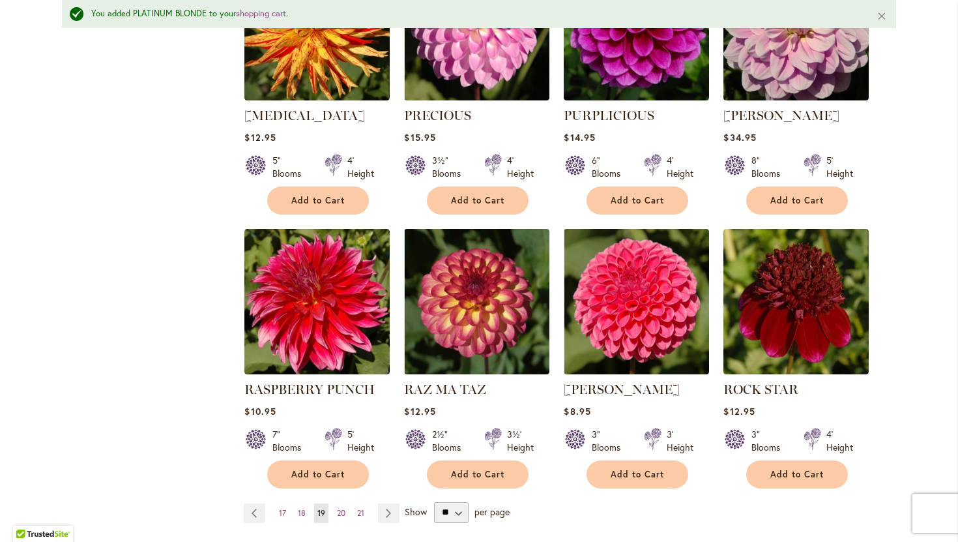
scroll to position [945, 0]
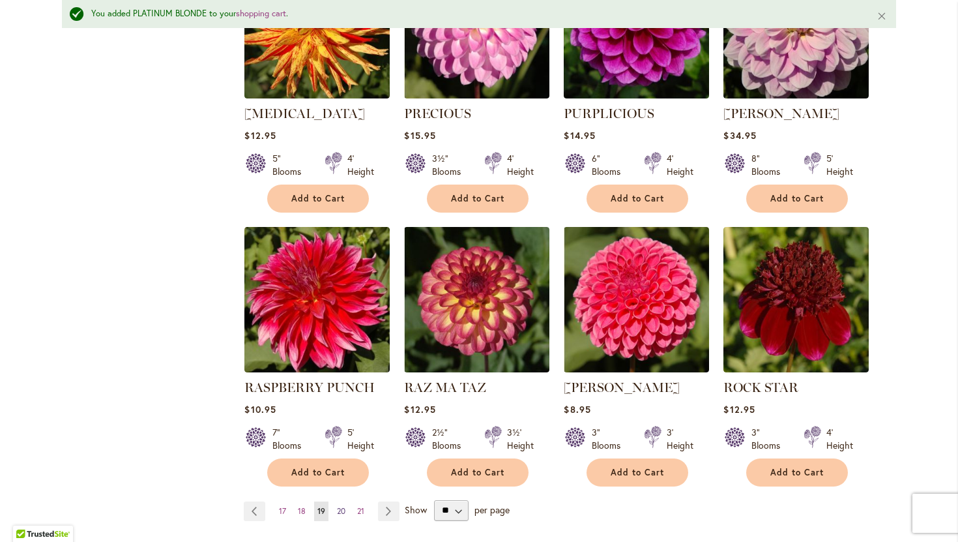
click at [345, 505] on link "Page 20" at bounding box center [341, 511] width 15 height 20
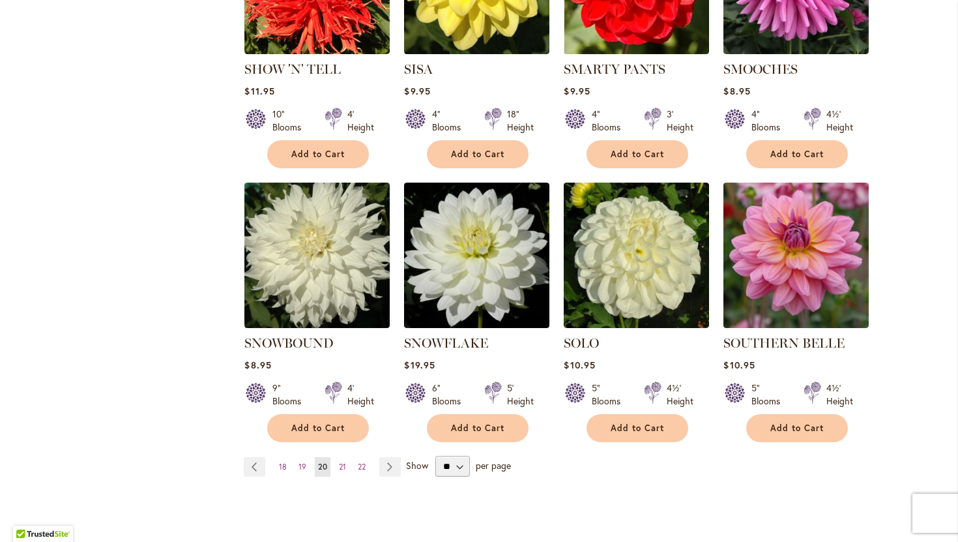
scroll to position [959, 0]
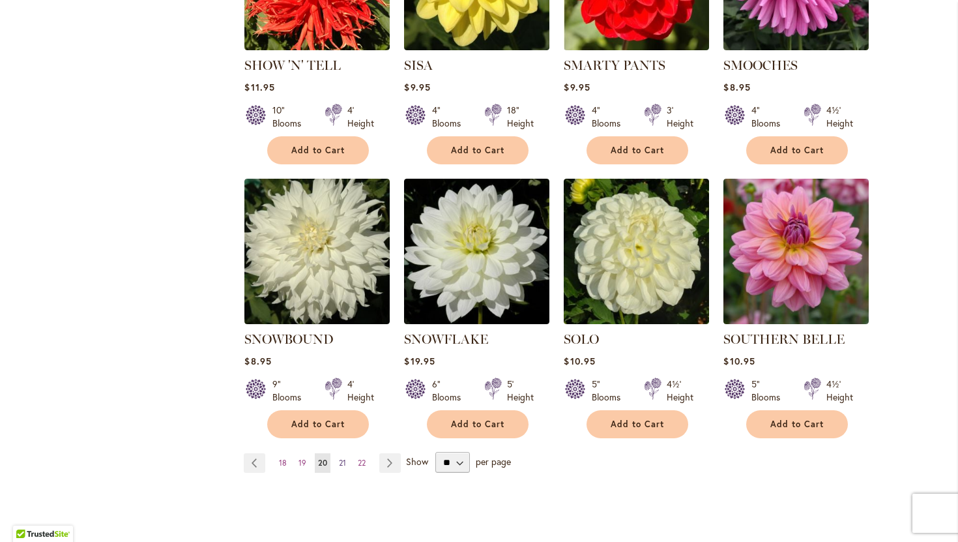
click at [345, 457] on span "21" at bounding box center [342, 462] width 7 height 10
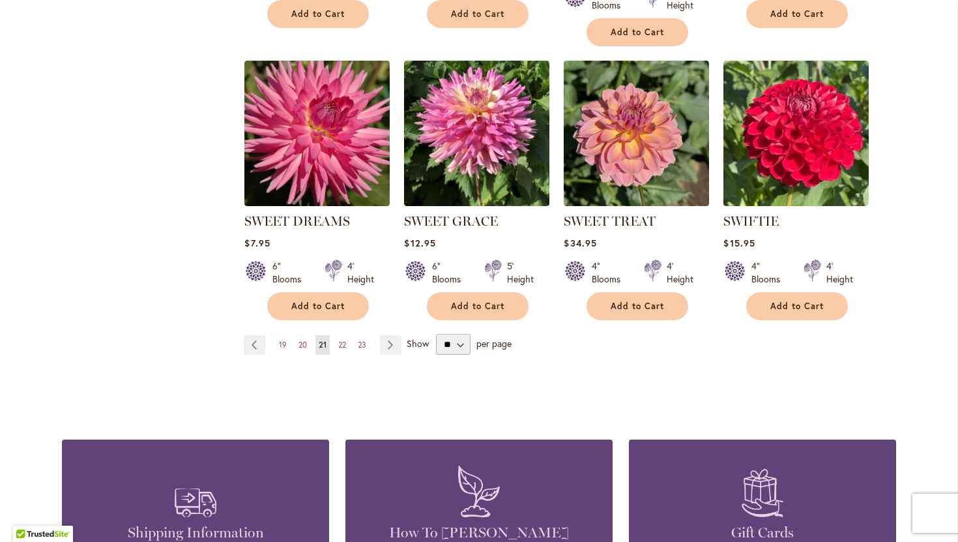
scroll to position [1086, 0]
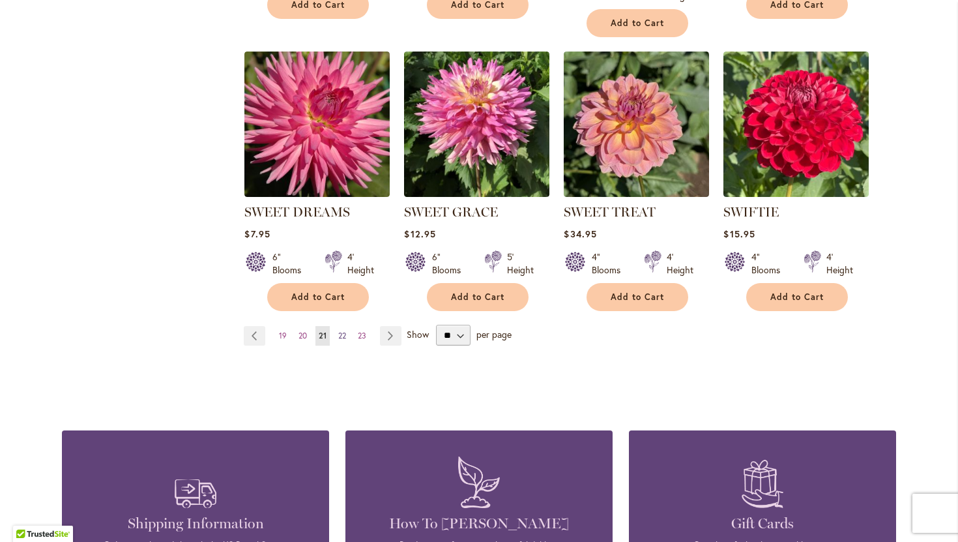
click at [340, 338] on link "Page 22" at bounding box center [342, 336] width 14 height 20
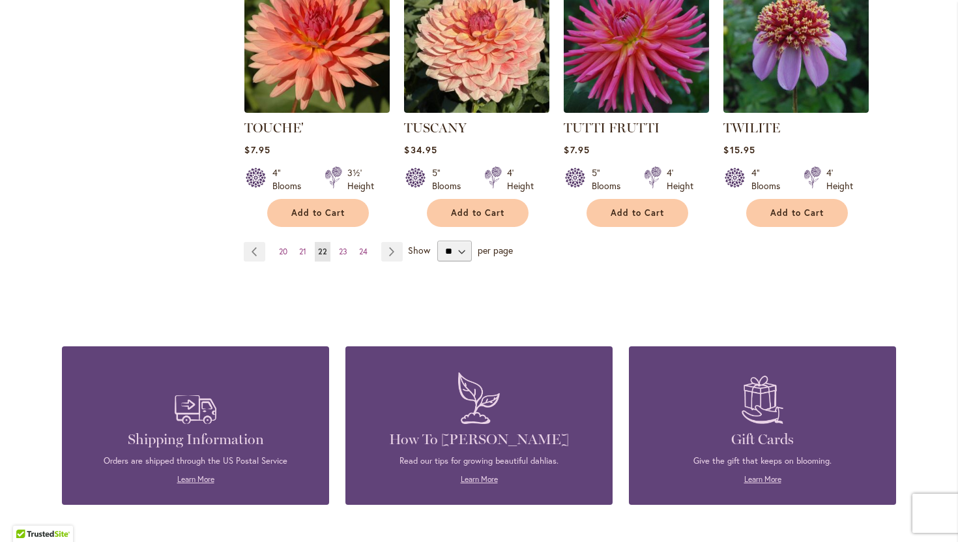
scroll to position [1157, 0]
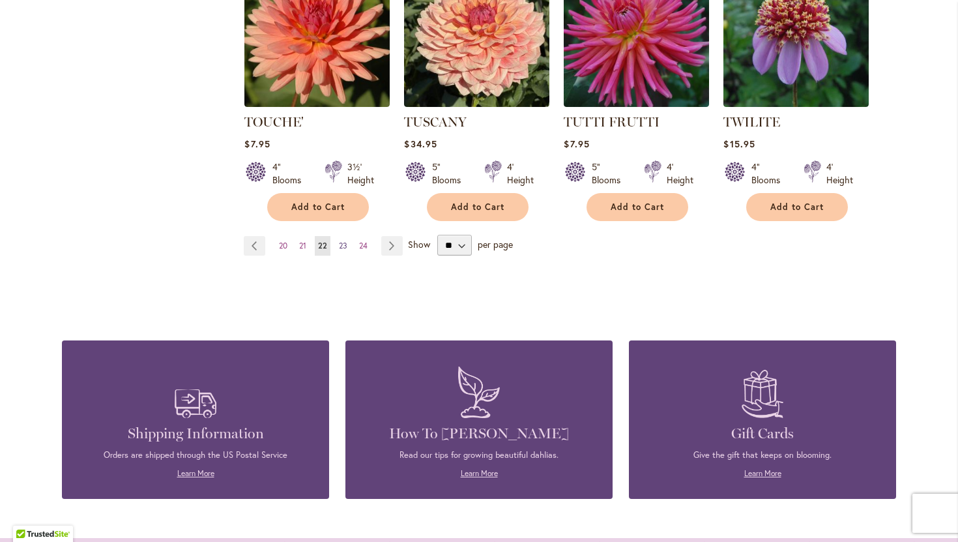
click at [345, 246] on span "23" at bounding box center [343, 245] width 8 height 10
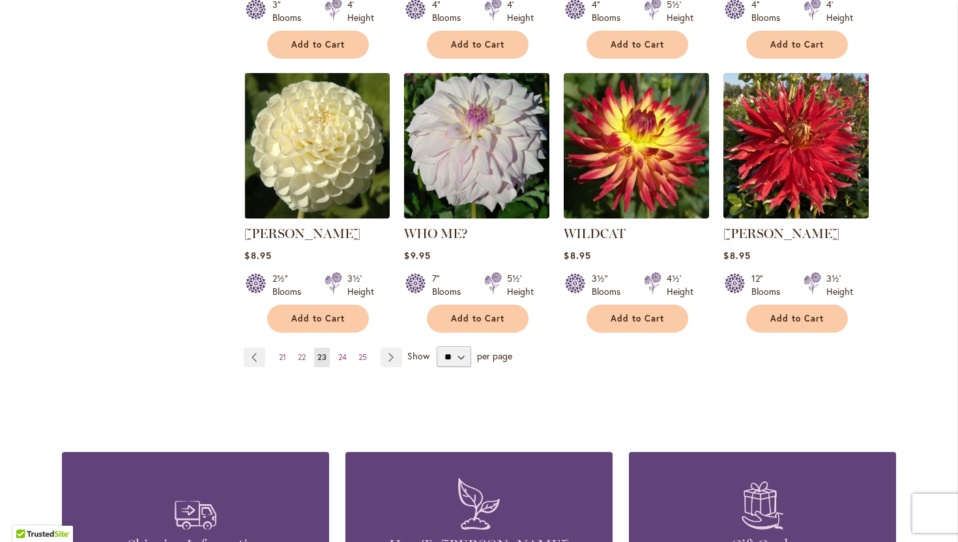
scroll to position [1072, 0]
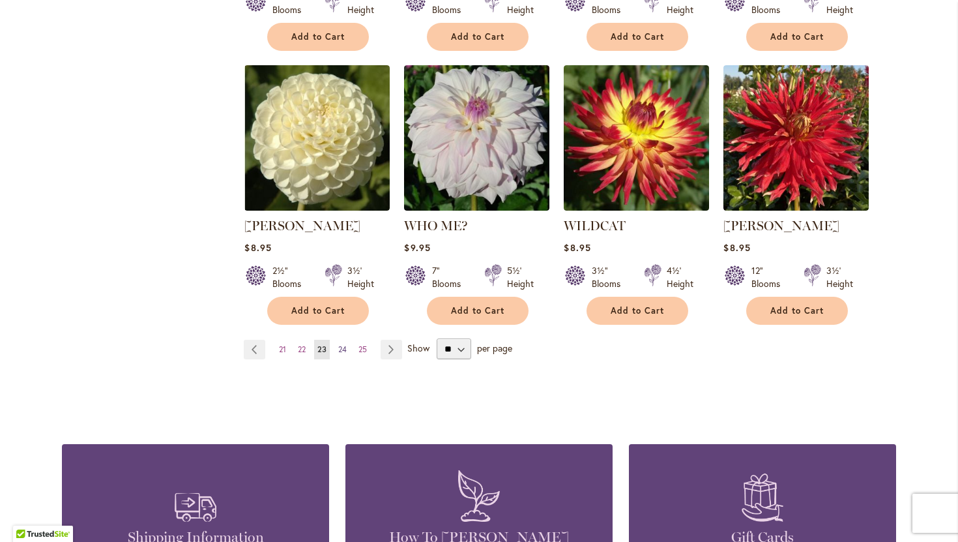
click at [343, 344] on span "24" at bounding box center [342, 349] width 8 height 10
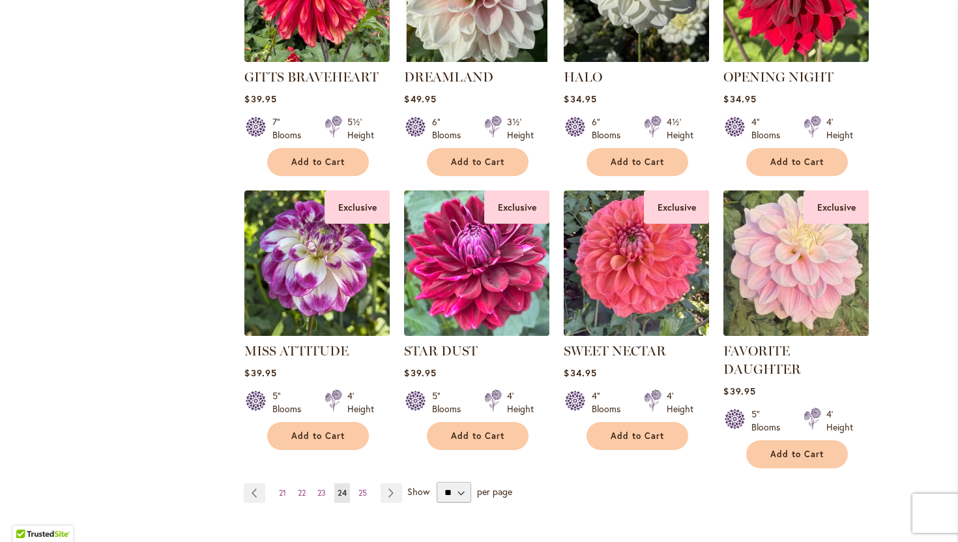
scroll to position [937, 0]
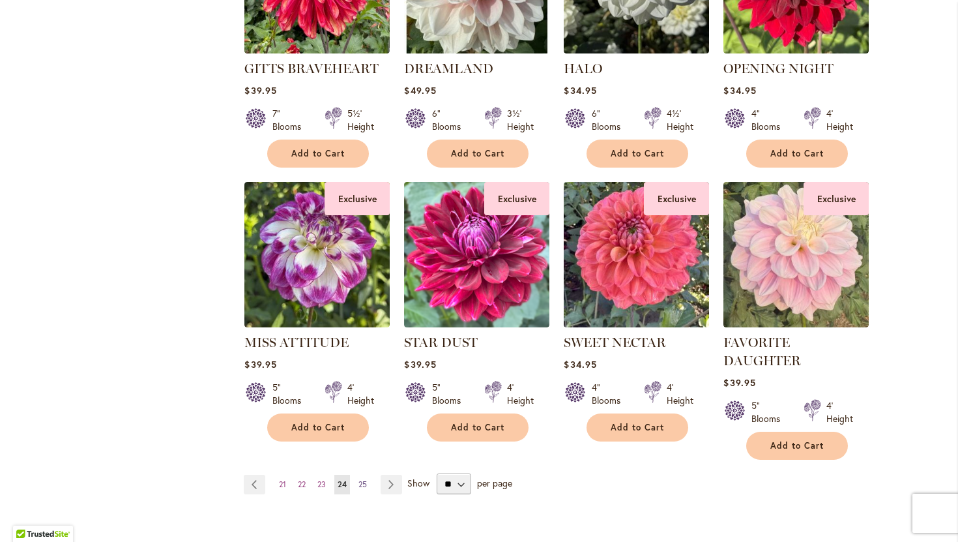
click at [362, 485] on span "25" at bounding box center [362, 484] width 8 height 10
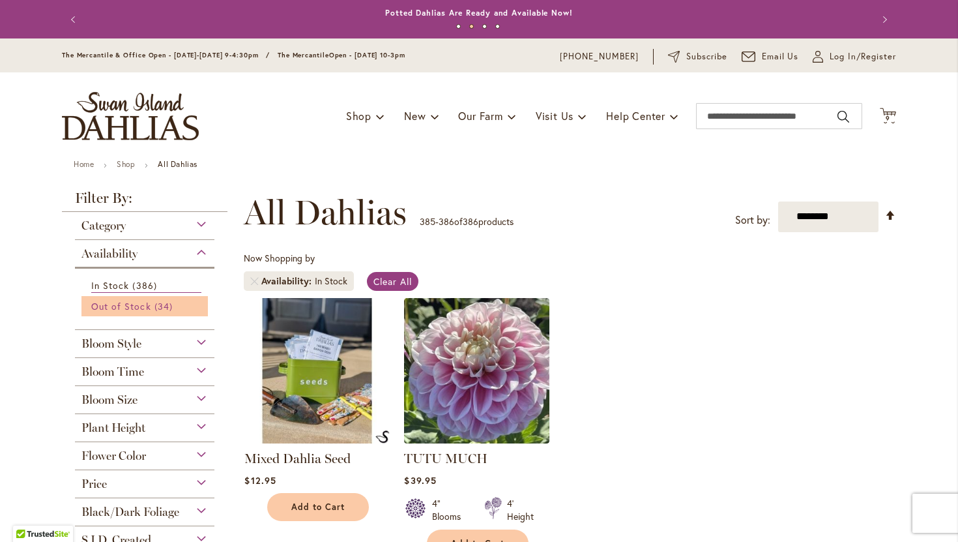
click at [160, 306] on span "34 items" at bounding box center [165, 306] width 22 height 14
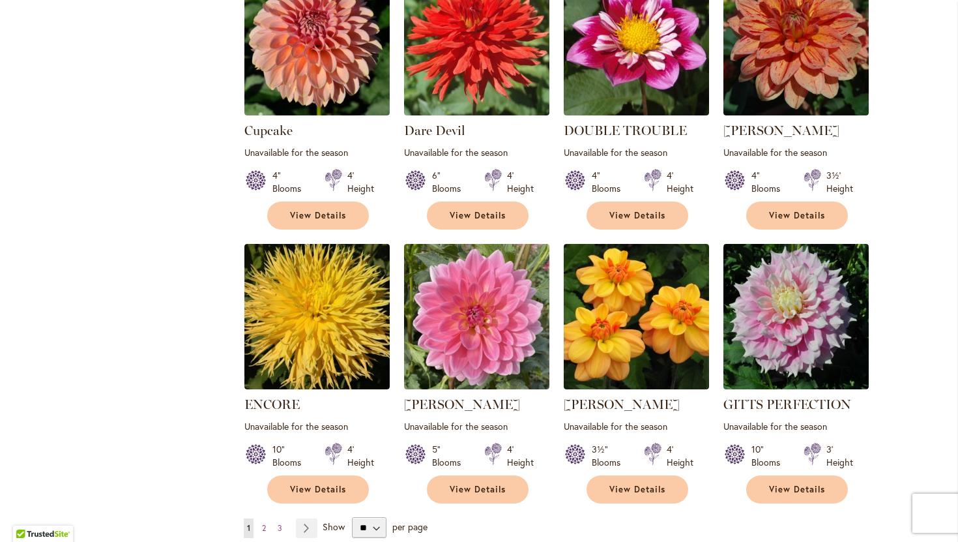
scroll to position [896, 0]
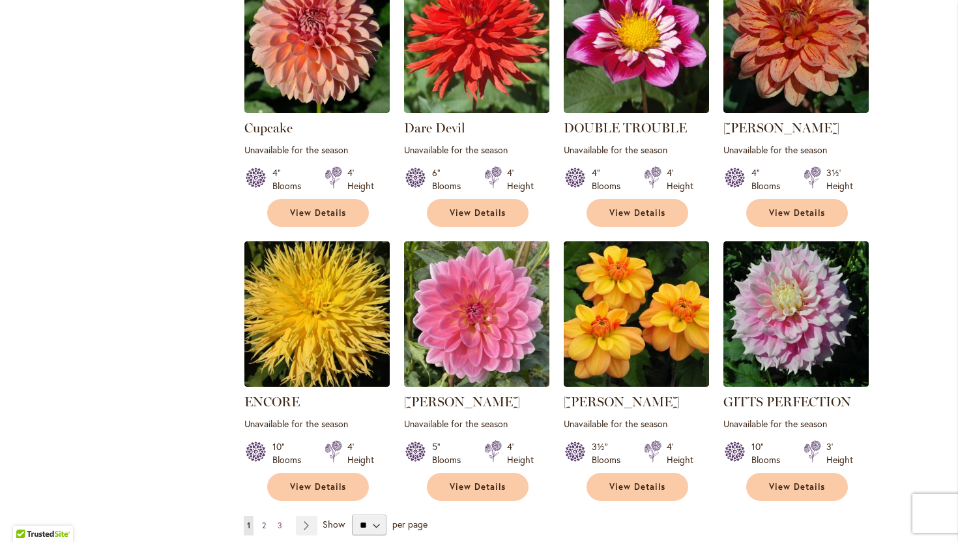
click at [266, 520] on span "2" at bounding box center [264, 525] width 4 height 10
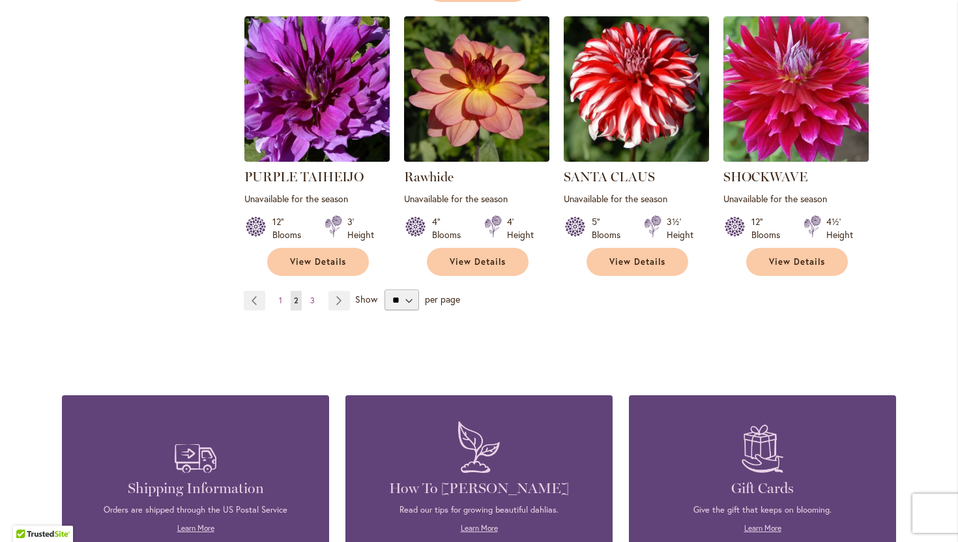
scroll to position [1146, 0]
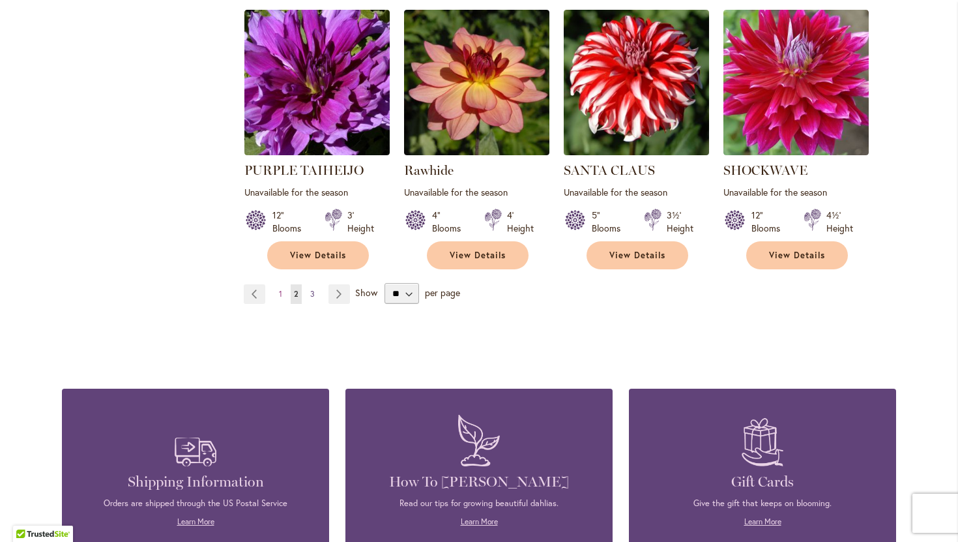
click at [313, 289] on span "3" at bounding box center [312, 294] width 5 height 10
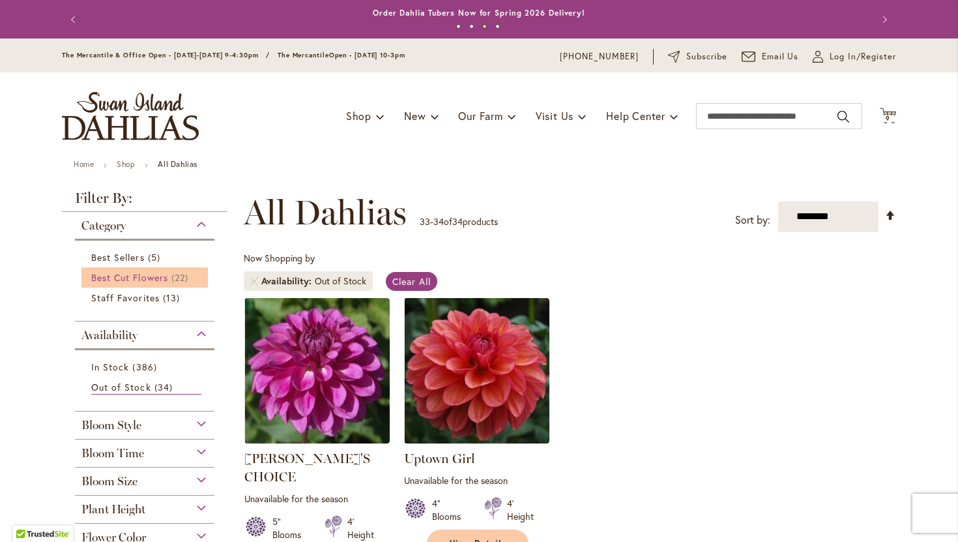
click at [166, 274] on span "Best Cut Flowers" at bounding box center [129, 277] width 77 height 12
